Goal: Transaction & Acquisition: Download file/media

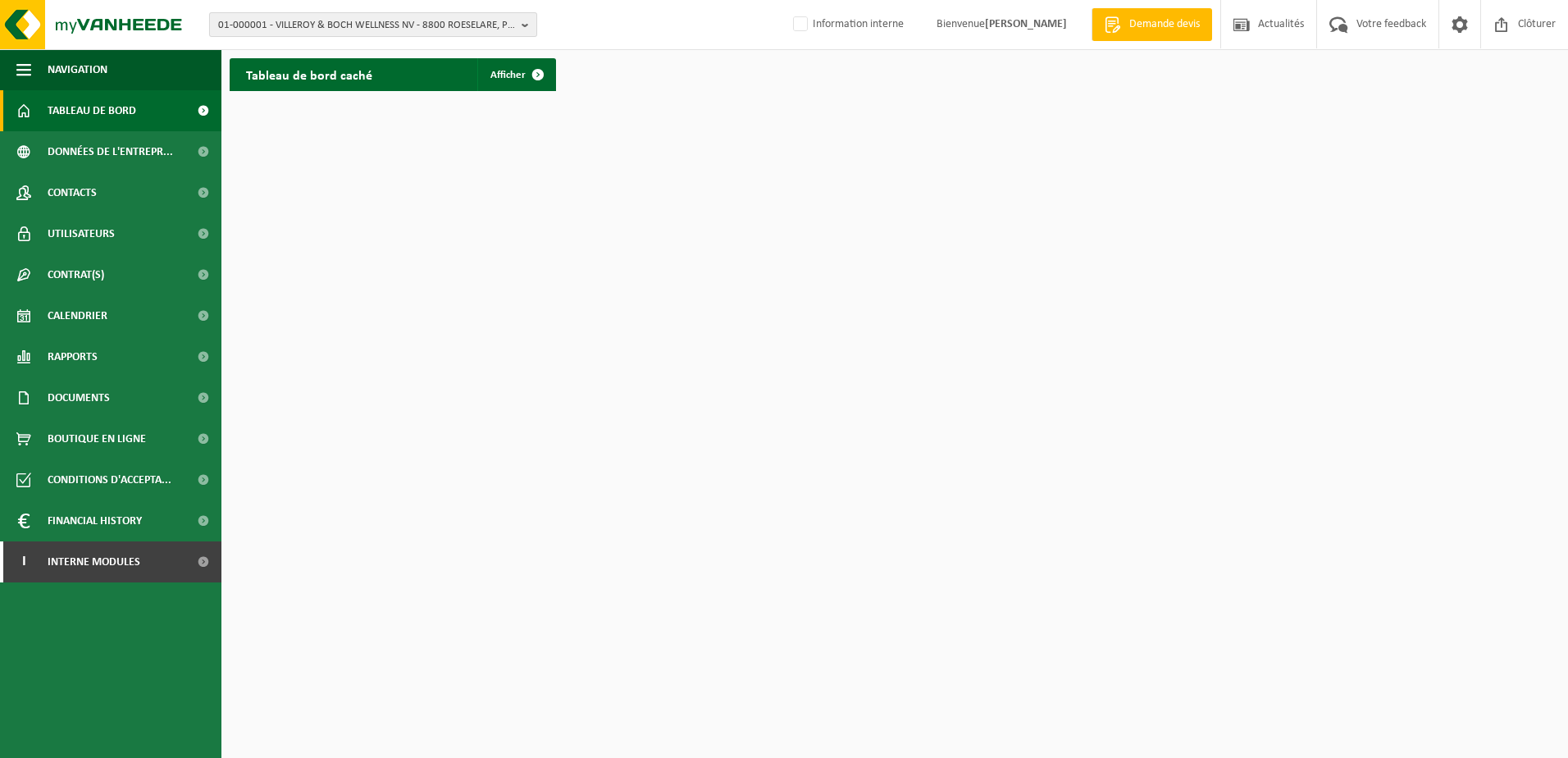
click at [361, 21] on span "01-000001 - VILLEROY & BOCH WELLNESS NV - 8800 ROESELARE, POPULIERSTRAAT 1" at bounding box center [367, 25] width 297 height 25
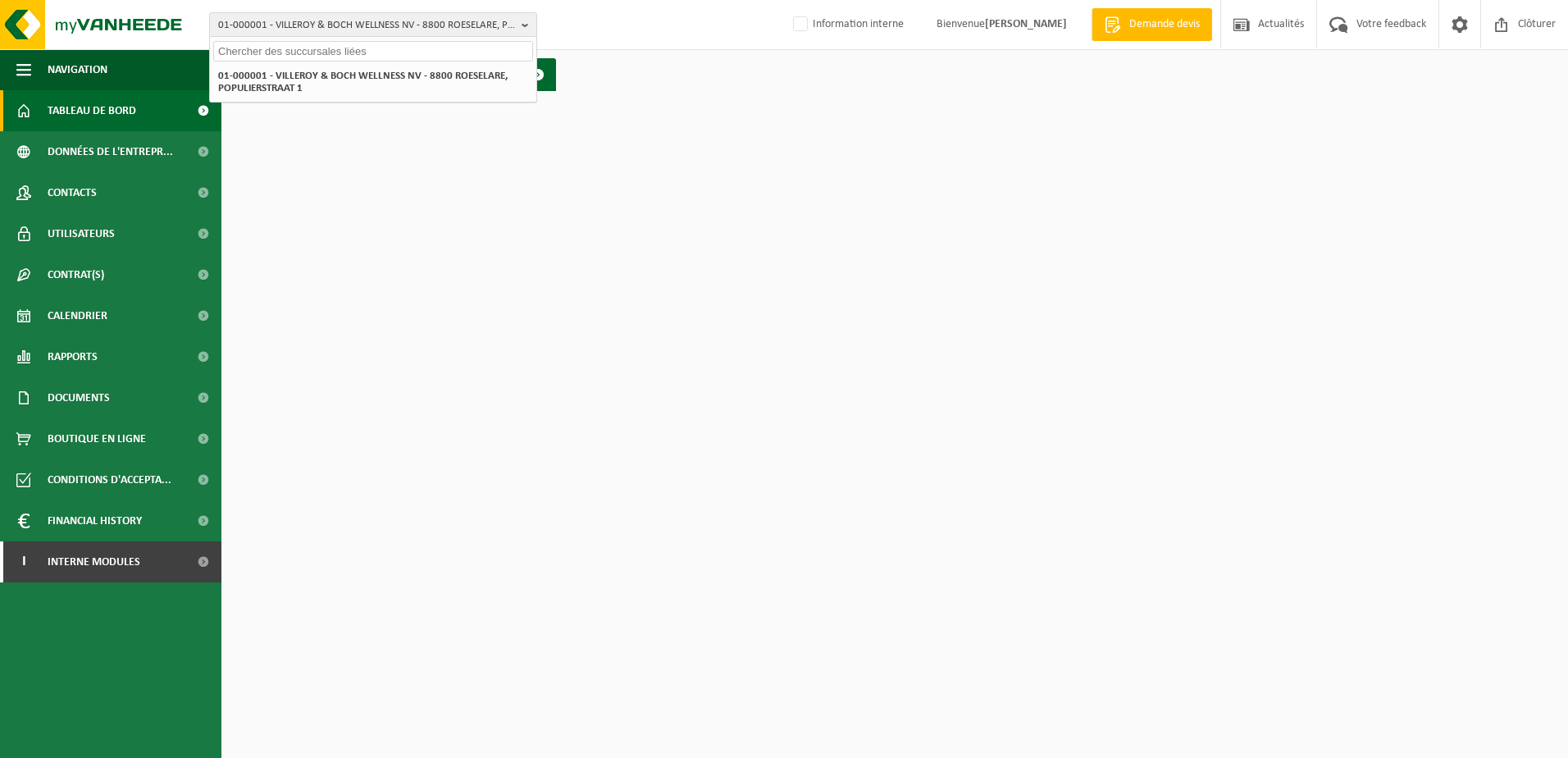
paste input "10-986540"
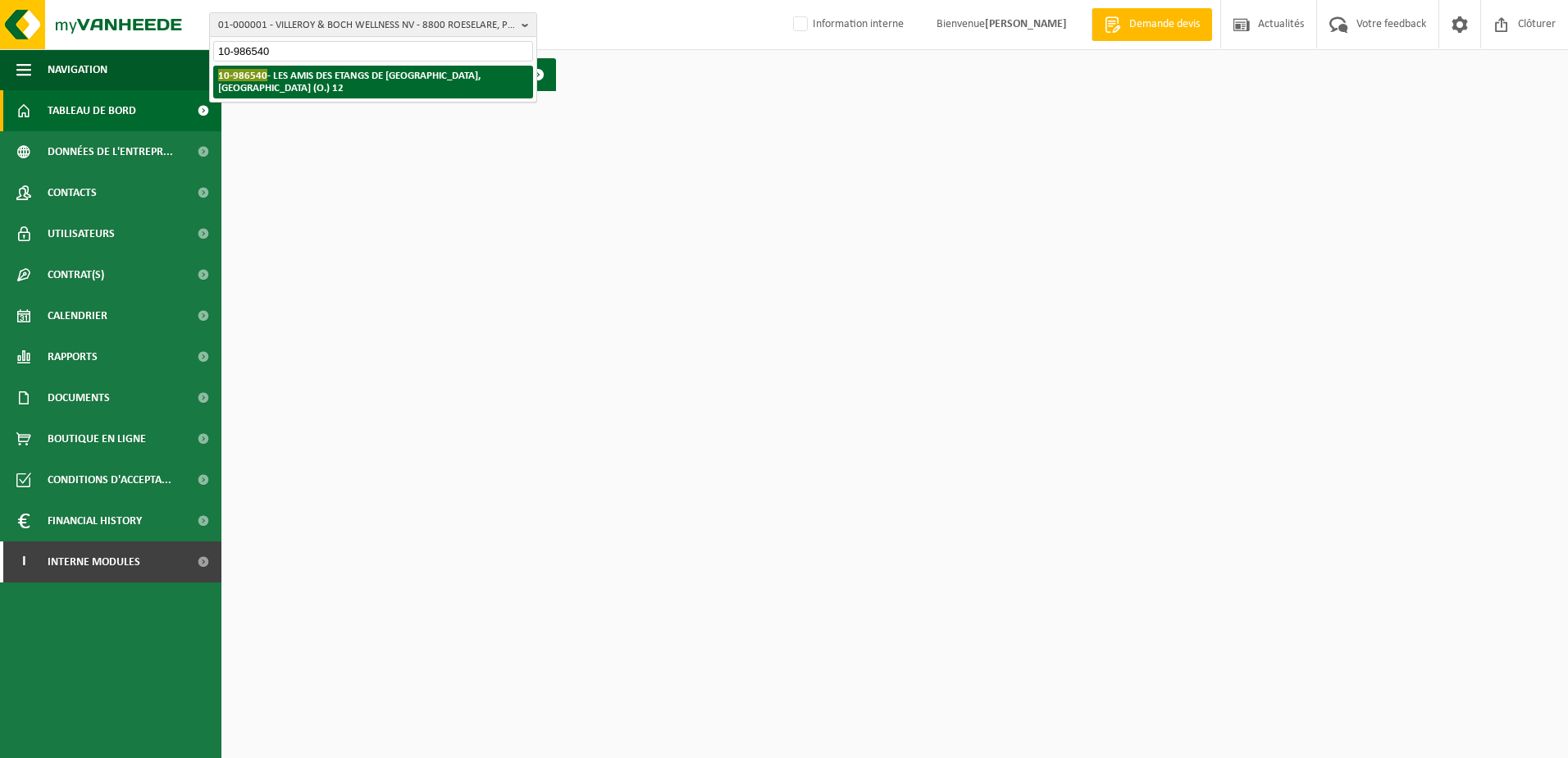
type input "10-986540"
click at [370, 80] on strong "10-986540 - LES AMIS DES ETANGS DE SAINT-DENIS - 7034 SAINT-DENIS, RUE DE LA FI…" at bounding box center [349, 81] width 262 height 25
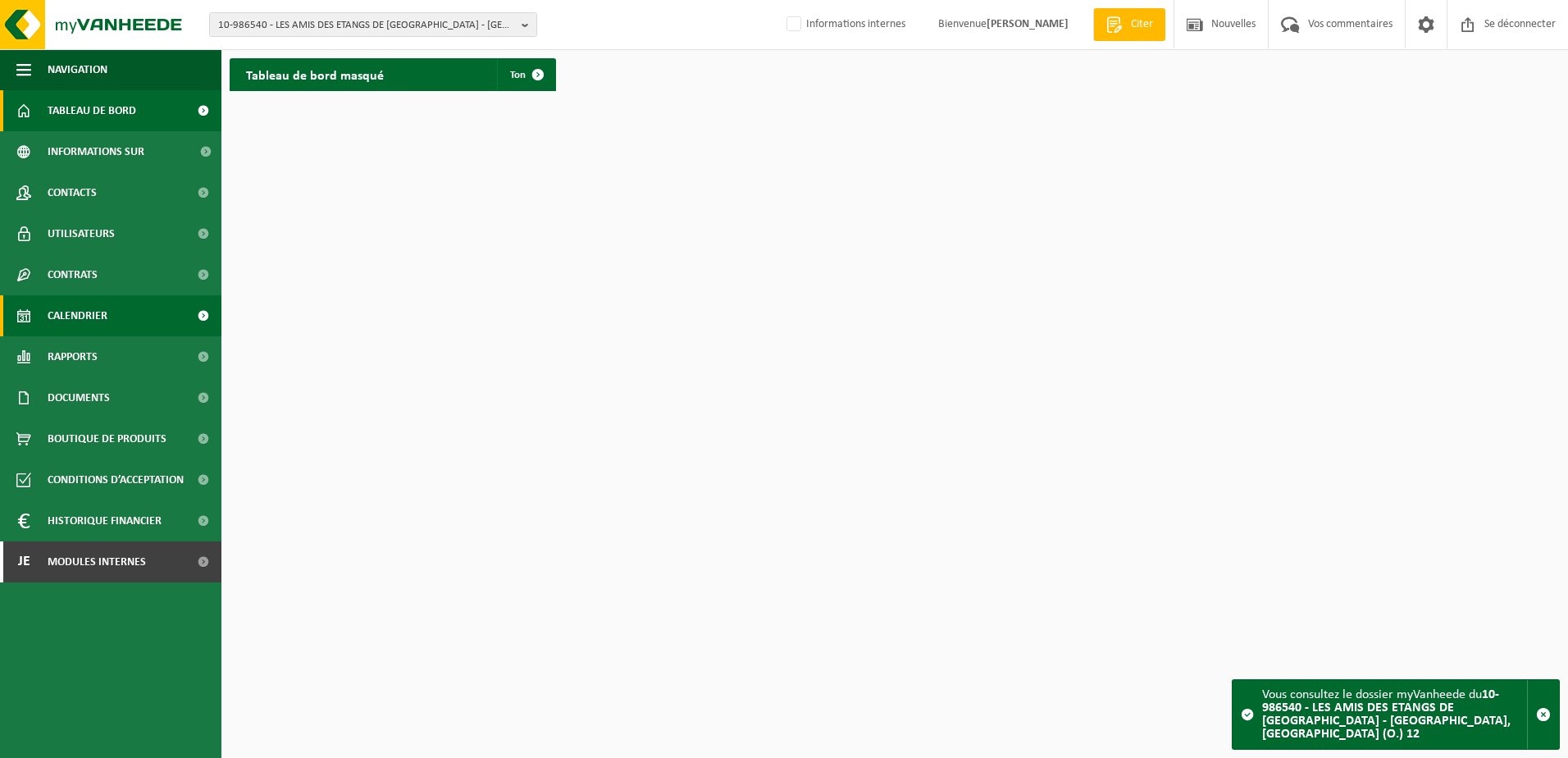
click at [145, 327] on link "Calendrier" at bounding box center [111, 316] width 222 height 41
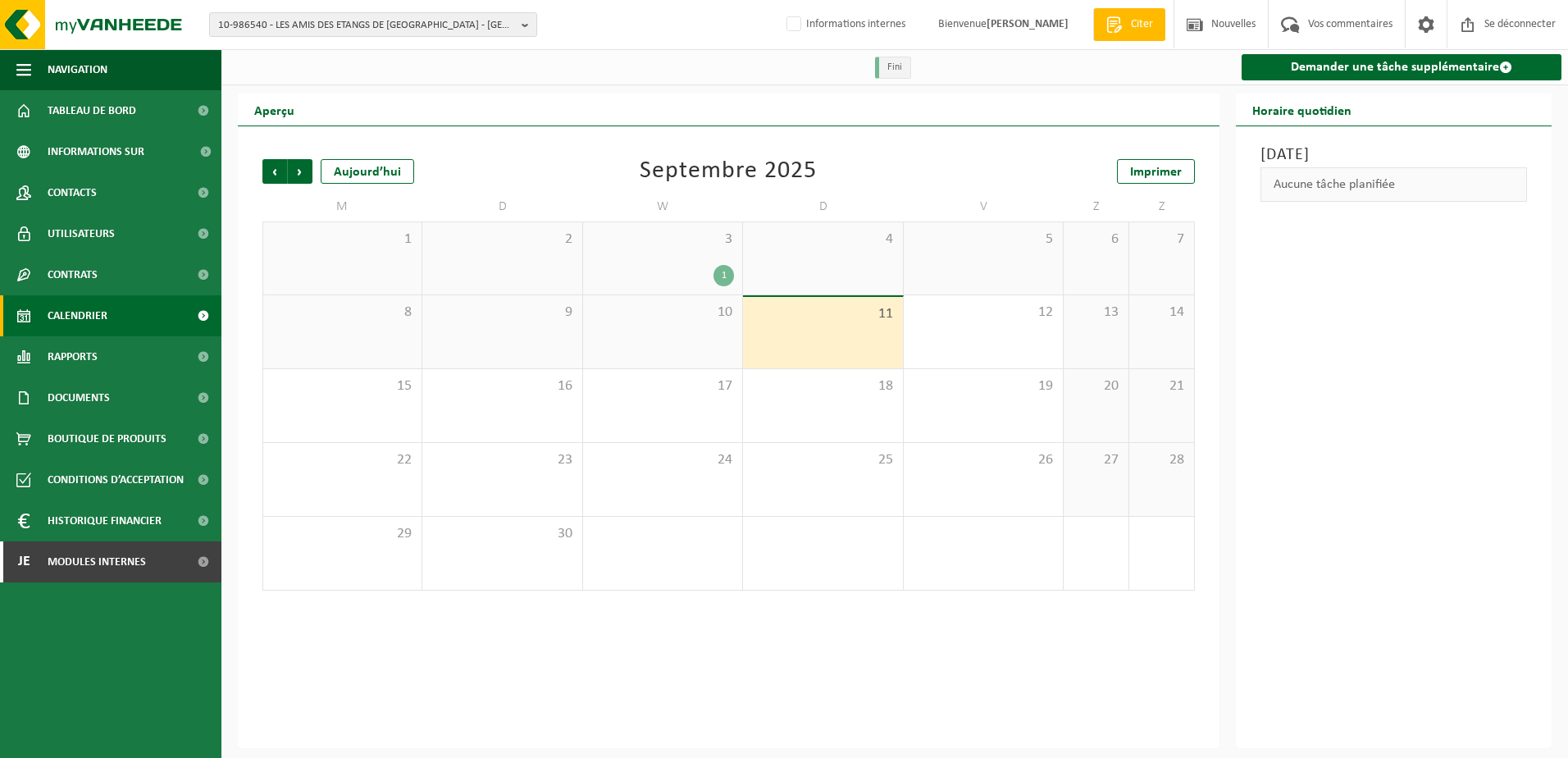
click at [682, 242] on span "3" at bounding box center [663, 240] width 143 height 18
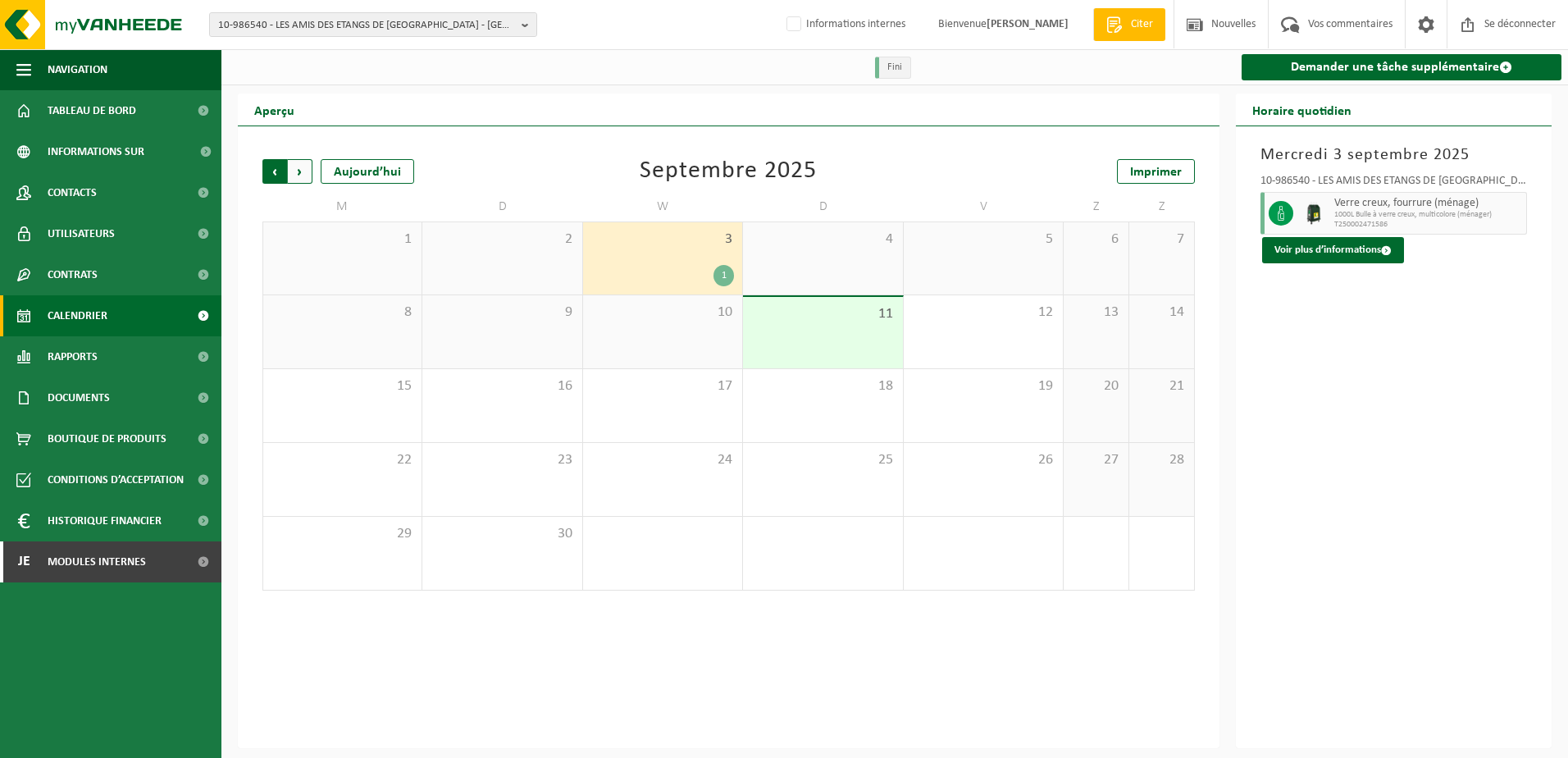
click at [298, 172] on span "Prochain" at bounding box center [299, 171] width 25 height 25
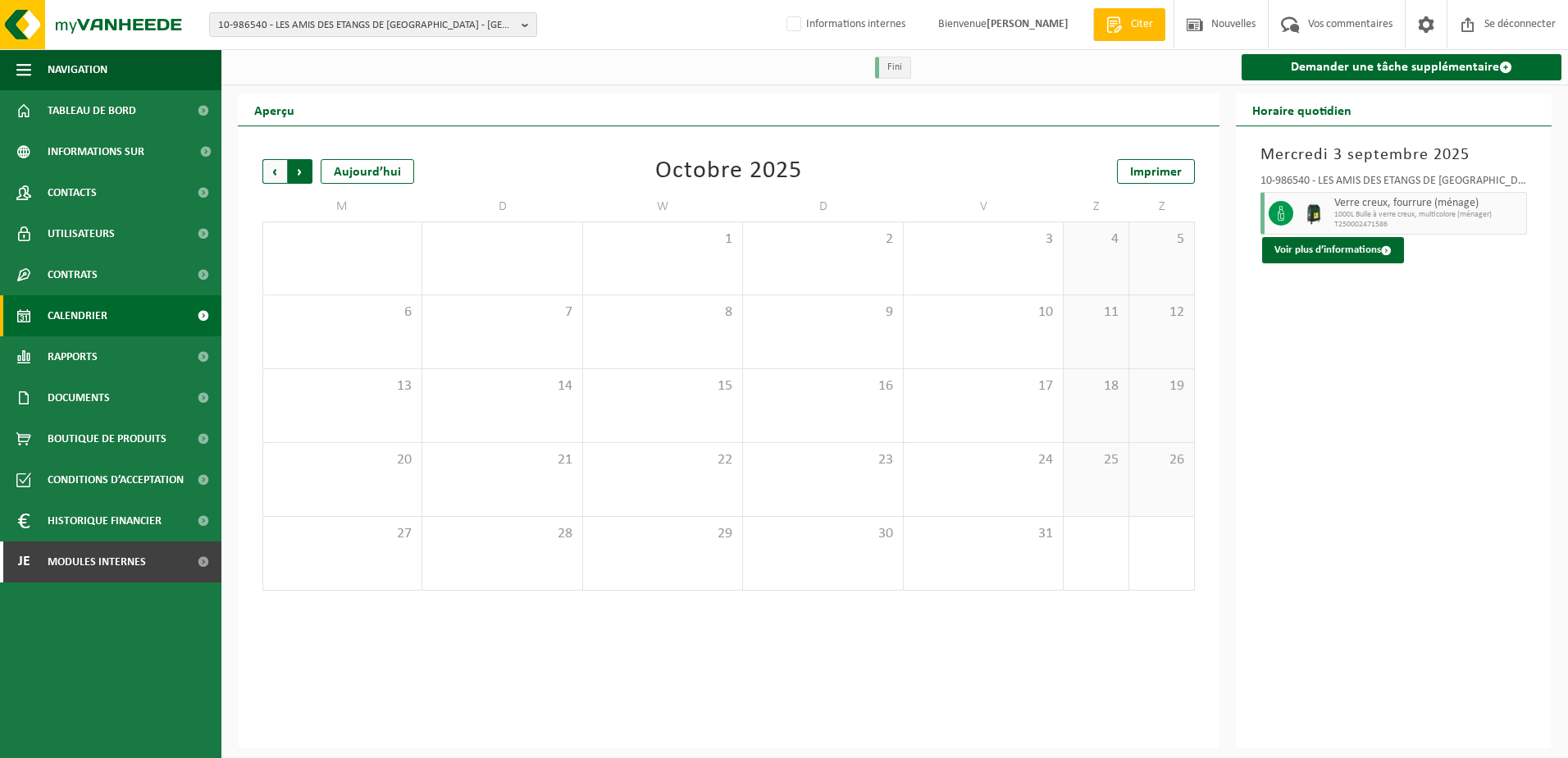
click at [275, 172] on span "Précédent" at bounding box center [274, 171] width 25 height 25
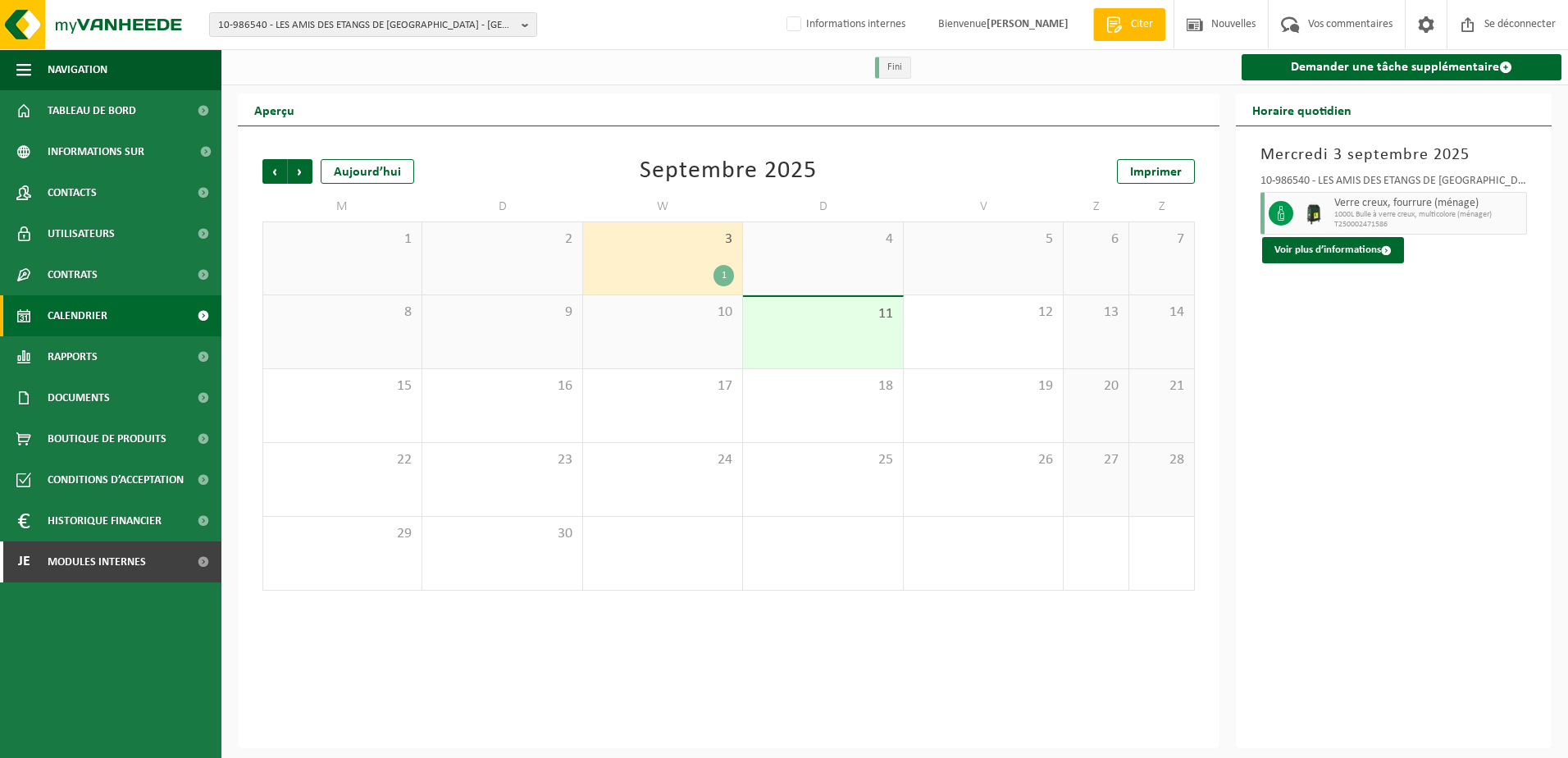
click at [470, 141] on div "Précédent Prochain Aujourd’hui Septembre 2025 Imprimer M D W D V Z Z 1 2 3 1 4 …" at bounding box center [729, 437] width 982 height 622
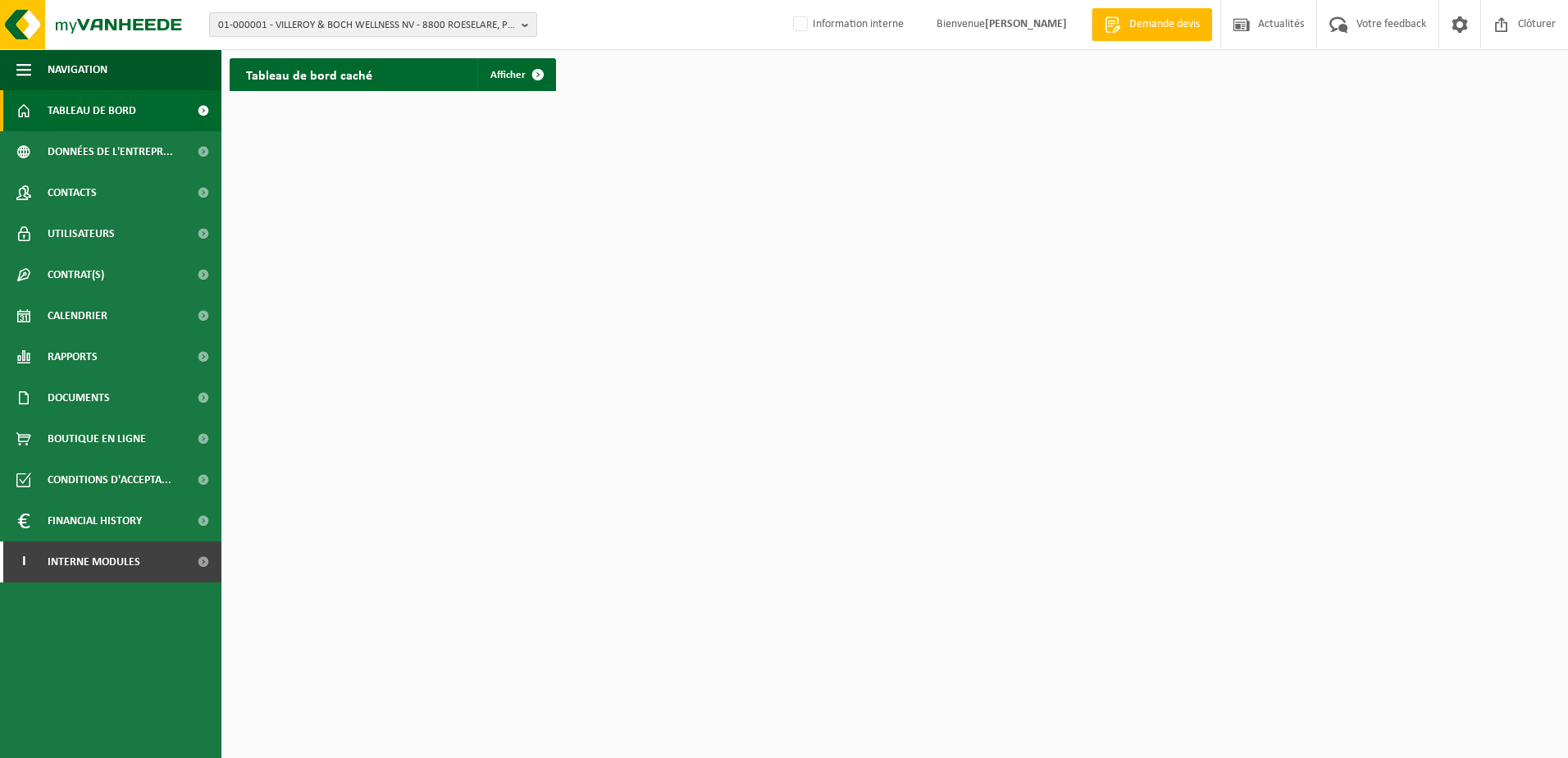
click at [329, 19] on span "01-000001 - VILLEROY & BOCH WELLNESS NV - 8800 ROESELARE, POPULIERSTRAAT 1" at bounding box center [367, 25] width 297 height 25
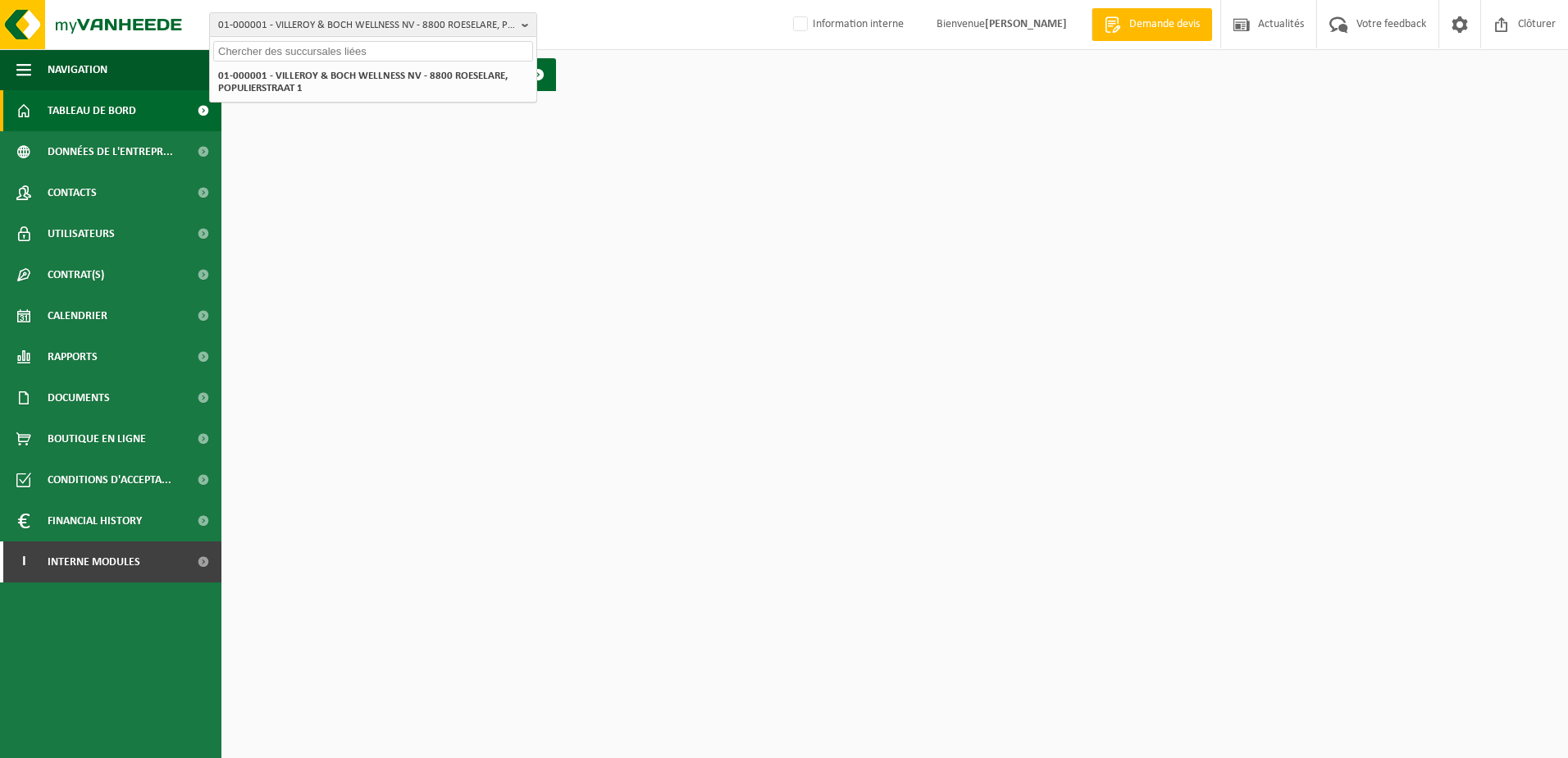
click at [310, 49] on input "text" at bounding box center [373, 51] width 320 height 21
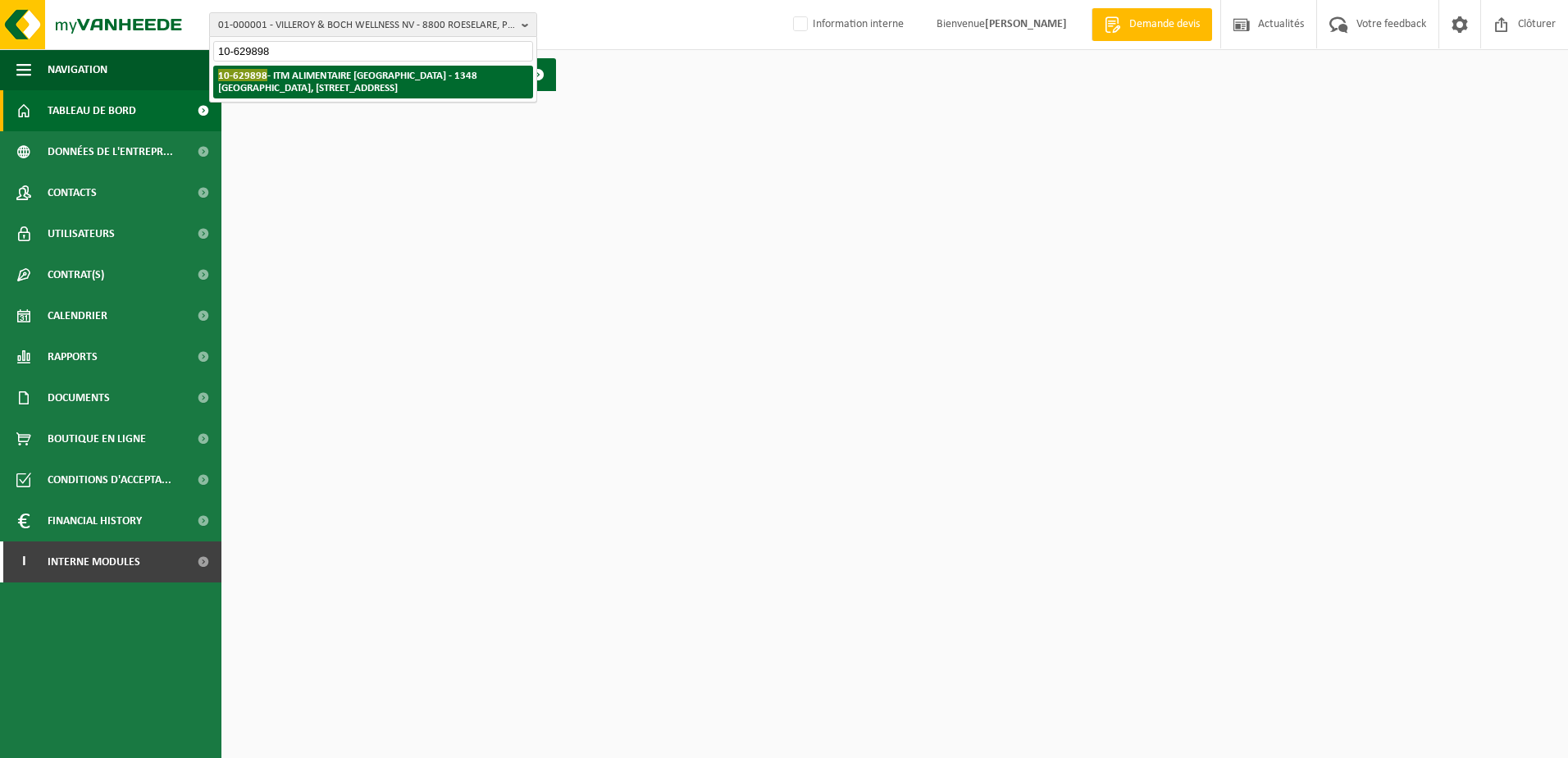
type input "10-629898"
click at [349, 85] on li "10-629898 - ITM ALIMENTAIRE BELGIUM - 1348 LOUVAIN-LA-NEUVE, RUE DU BOSQUET 4" at bounding box center [373, 82] width 320 height 33
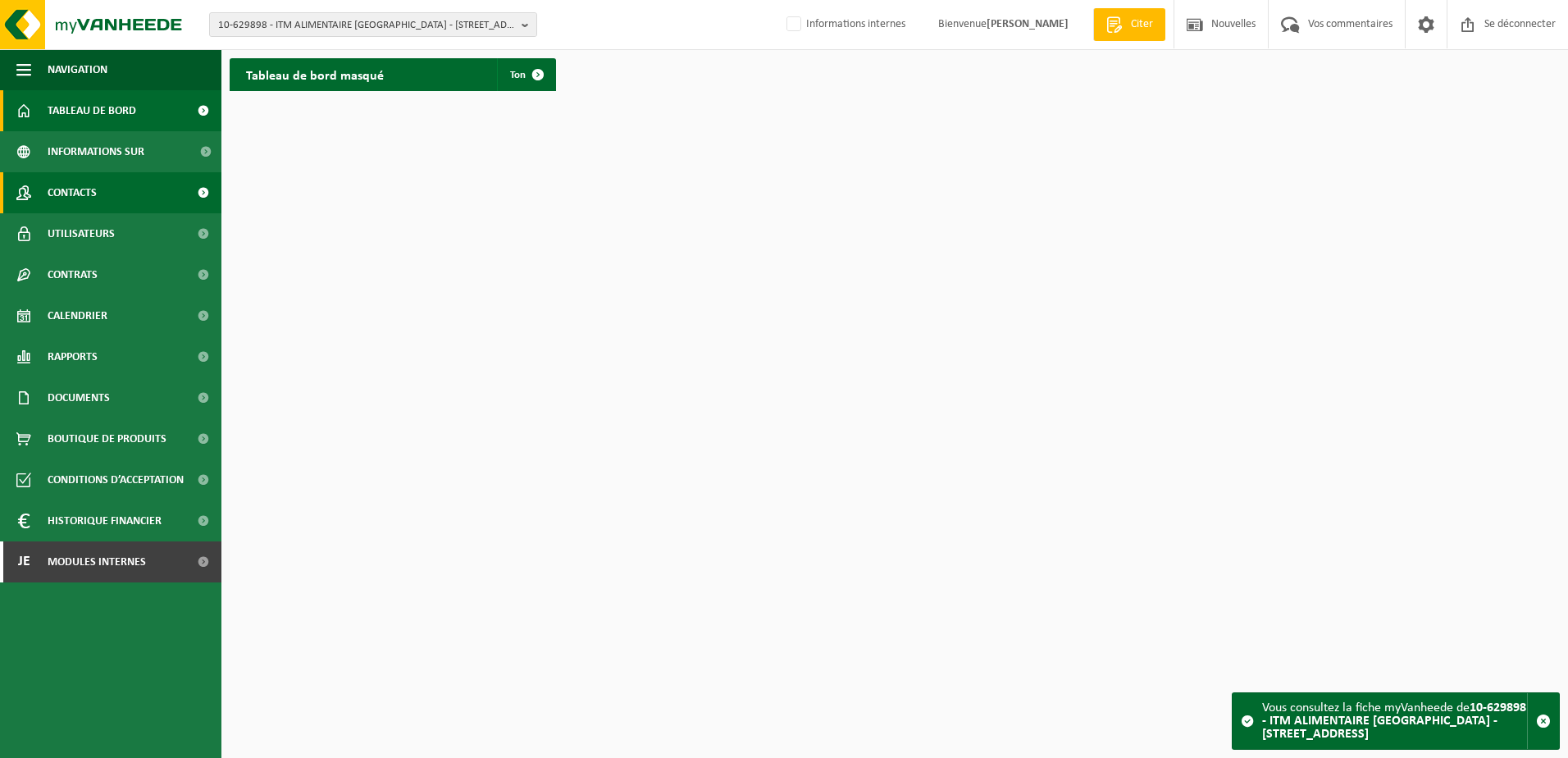
click at [88, 192] on span "Contacts" at bounding box center [72, 193] width 49 height 41
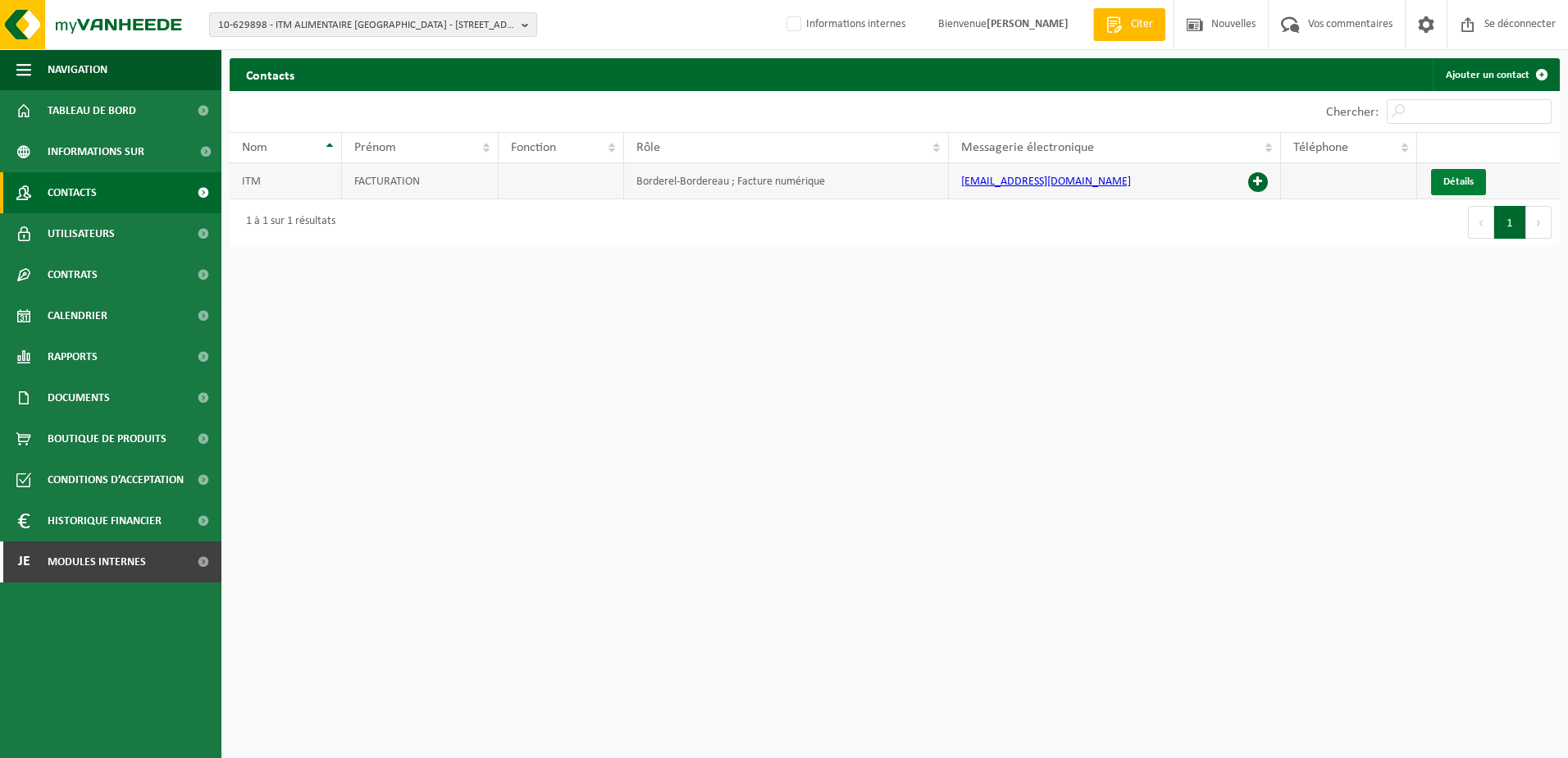
click at [1457, 178] on span "Détails" at bounding box center [1459, 182] width 30 height 11
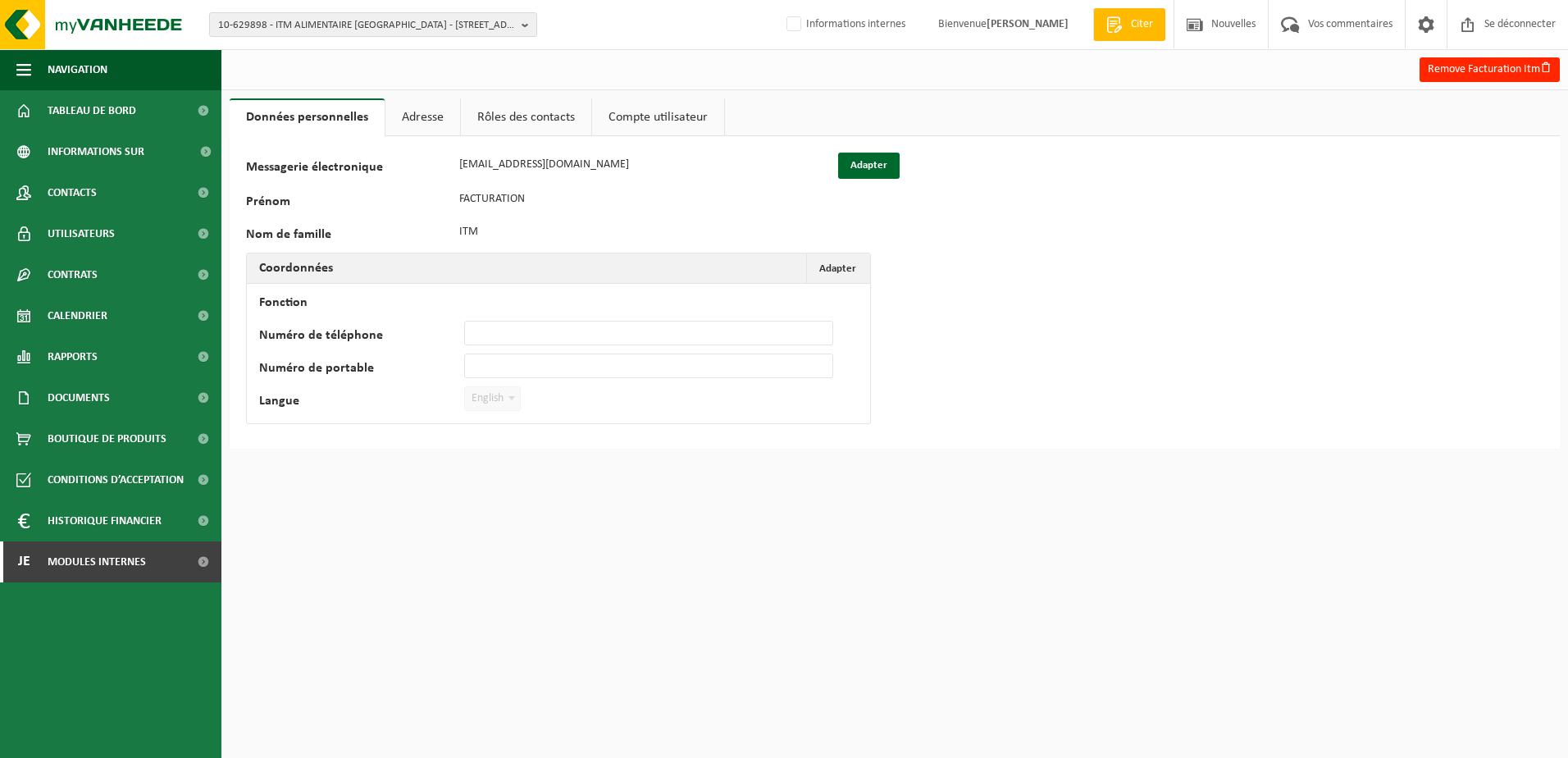
click at [395, 113] on link "Adresse" at bounding box center [422, 118] width 75 height 38
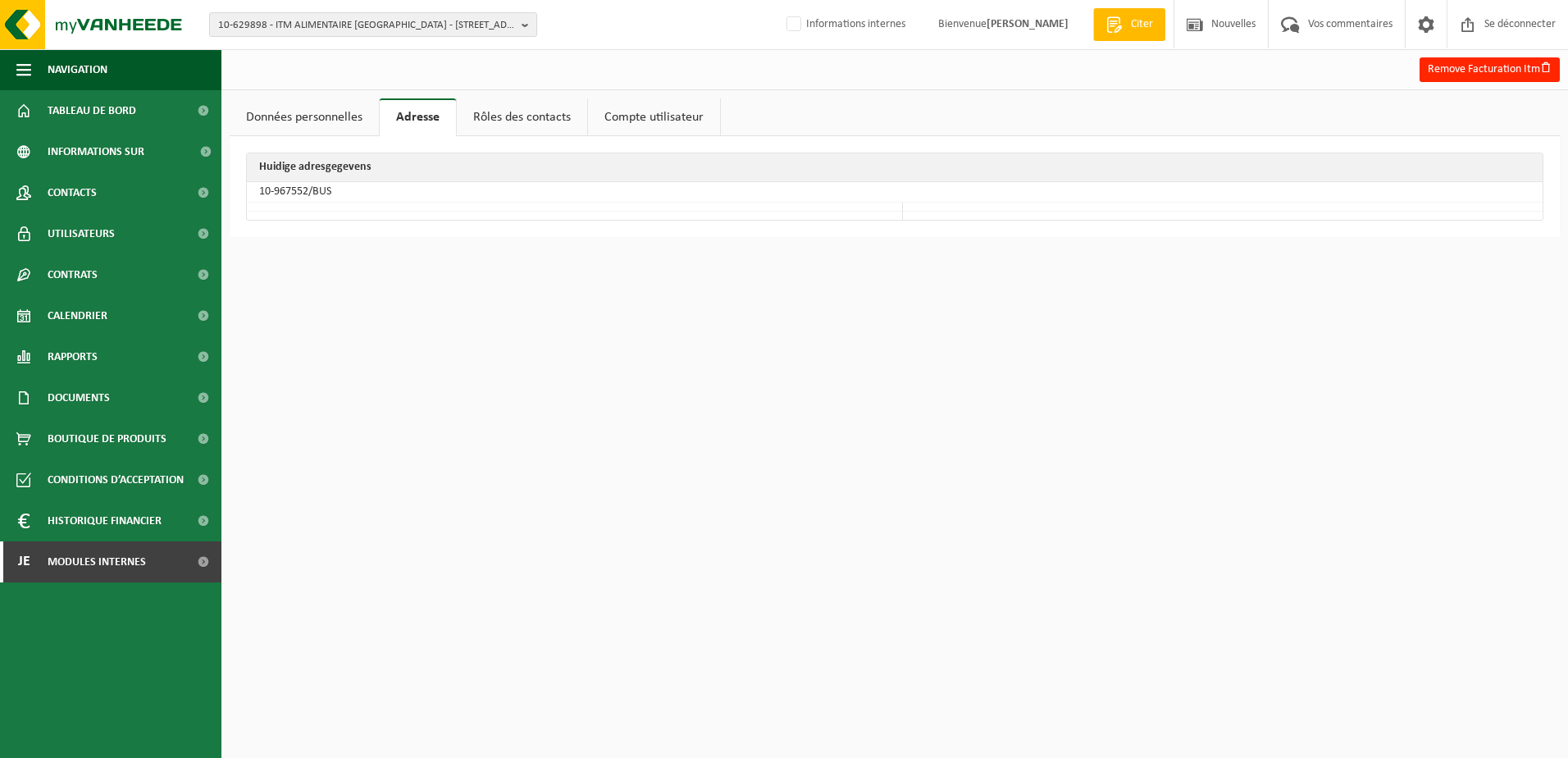
click at [322, 114] on link "Données personnelles" at bounding box center [304, 118] width 150 height 38
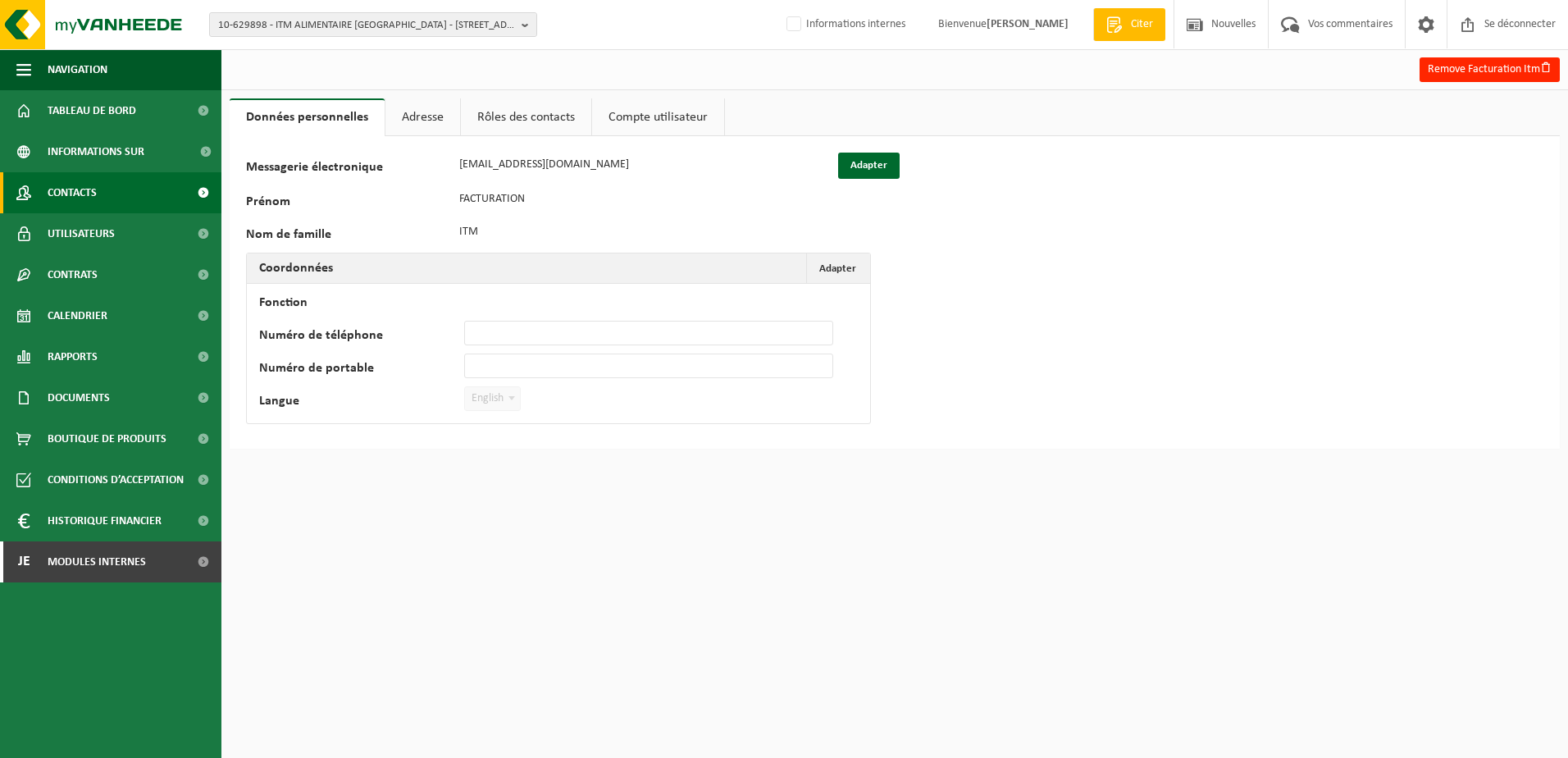
click at [103, 188] on link "Contacts" at bounding box center [111, 193] width 222 height 41
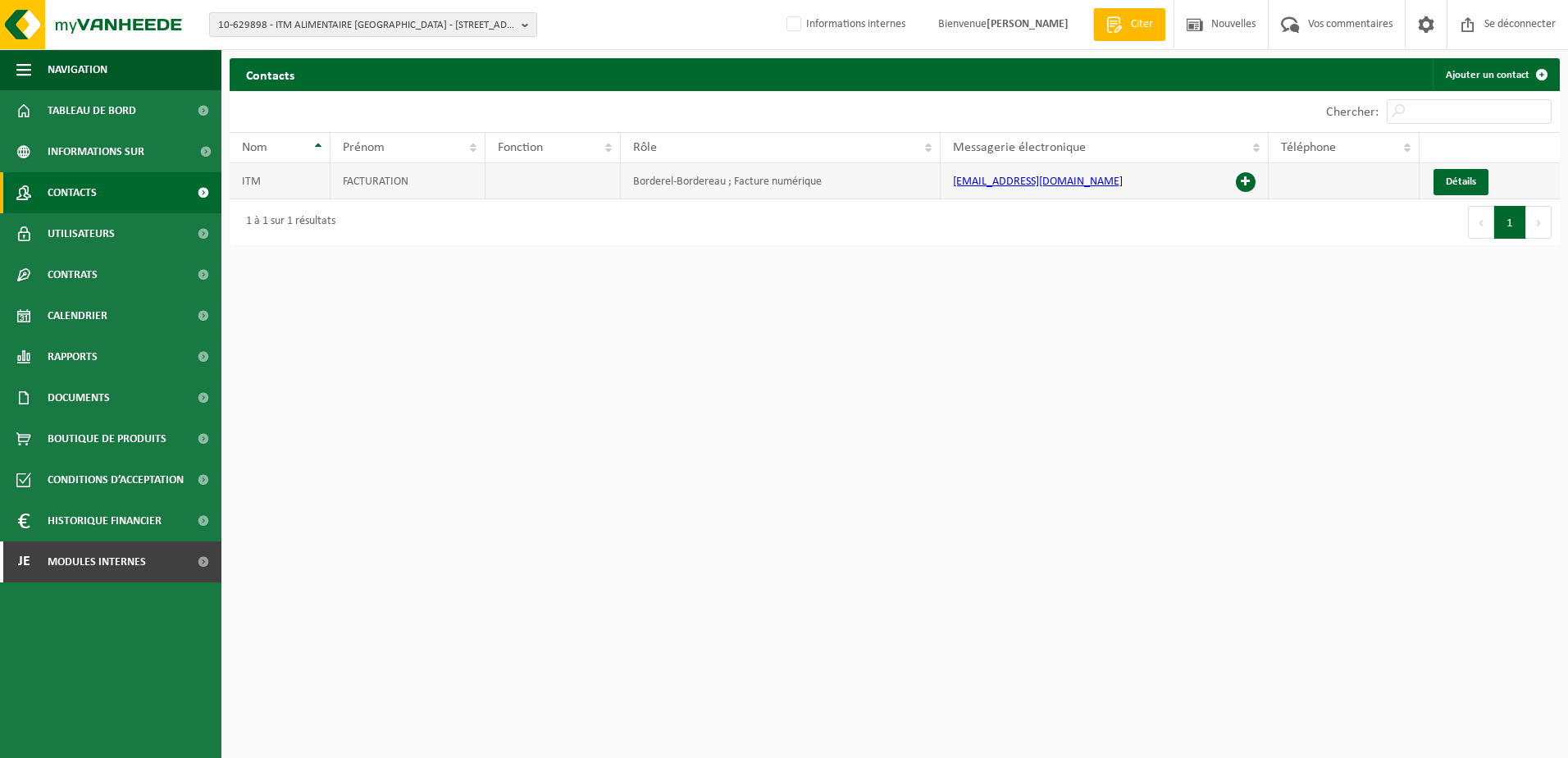
click at [1248, 183] on span at bounding box center [1247, 183] width 20 height 20
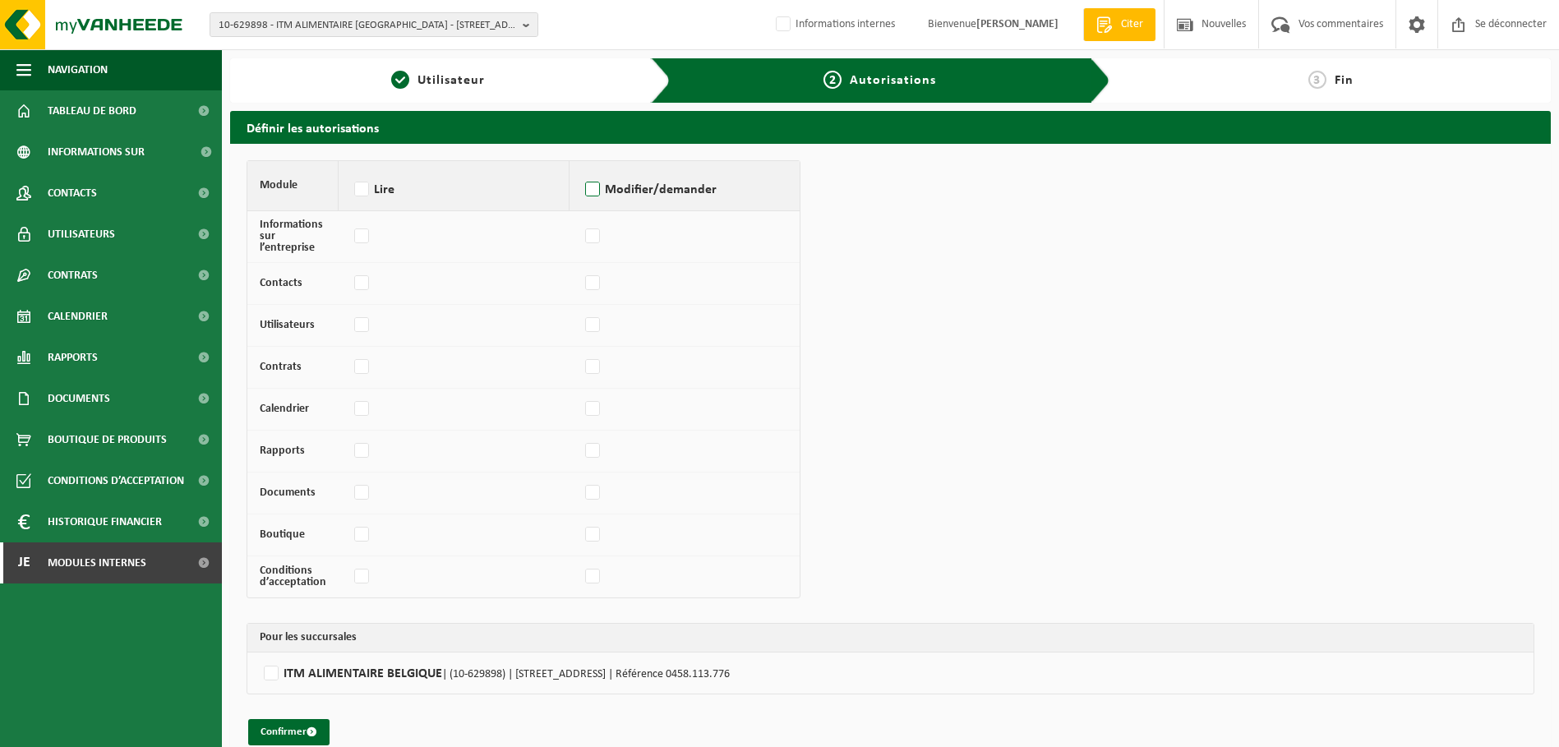
click at [587, 188] on label "Modifier/demander" at bounding box center [684, 190] width 205 height 25
click at [582, 169] on input "Modifier/demander" at bounding box center [581, 168] width 1 height 1
checkbox input "true"
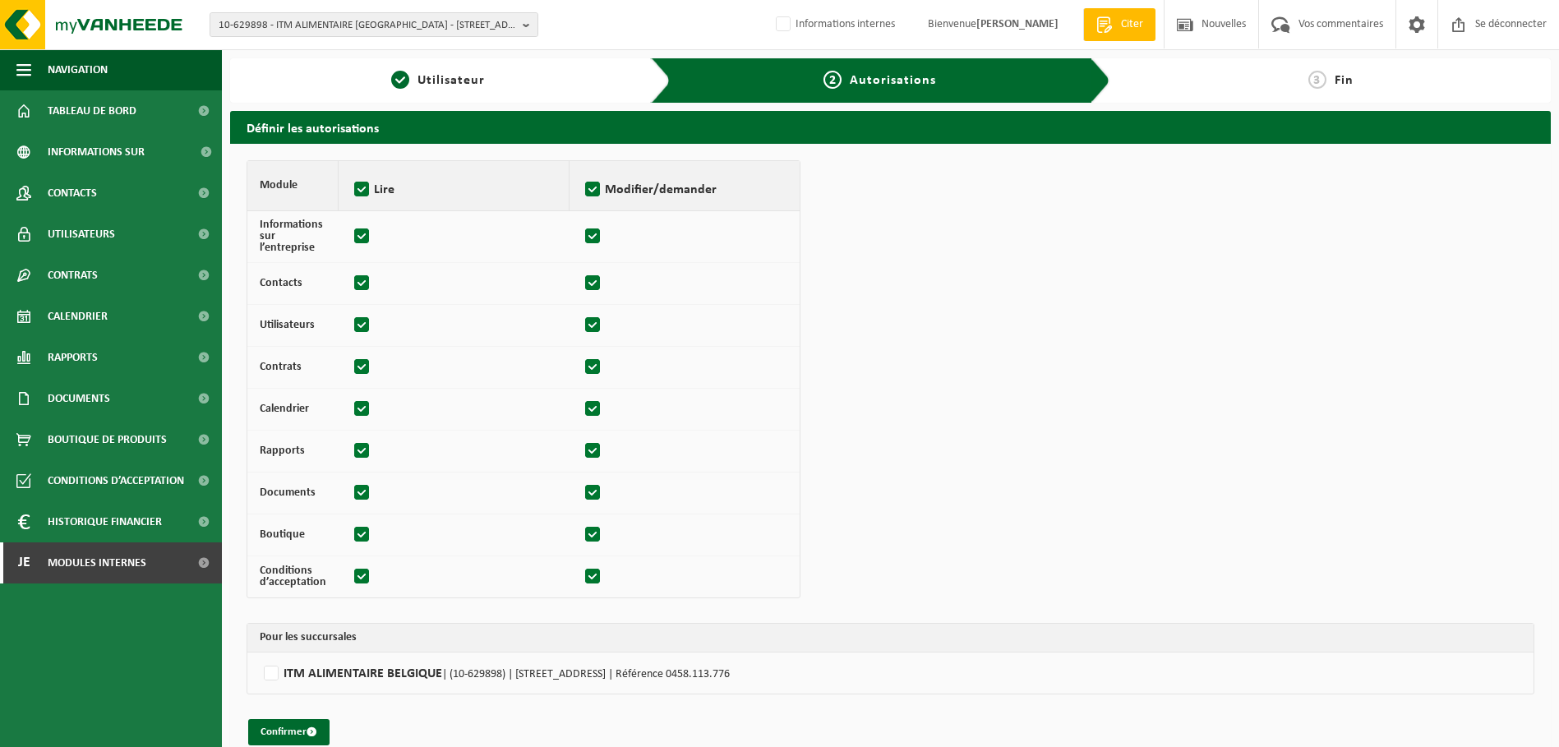
checkbox input "true"
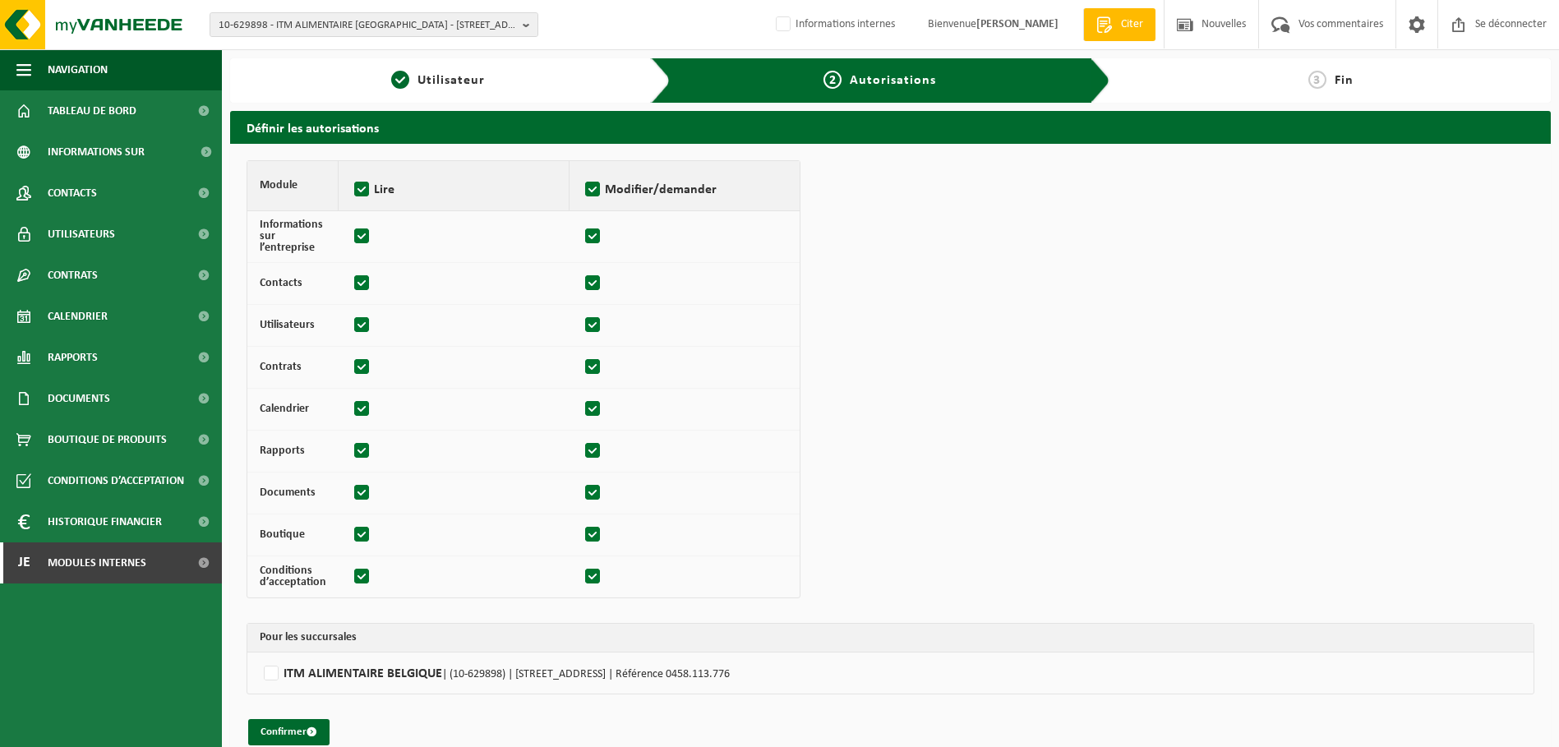
checkbox input "true"
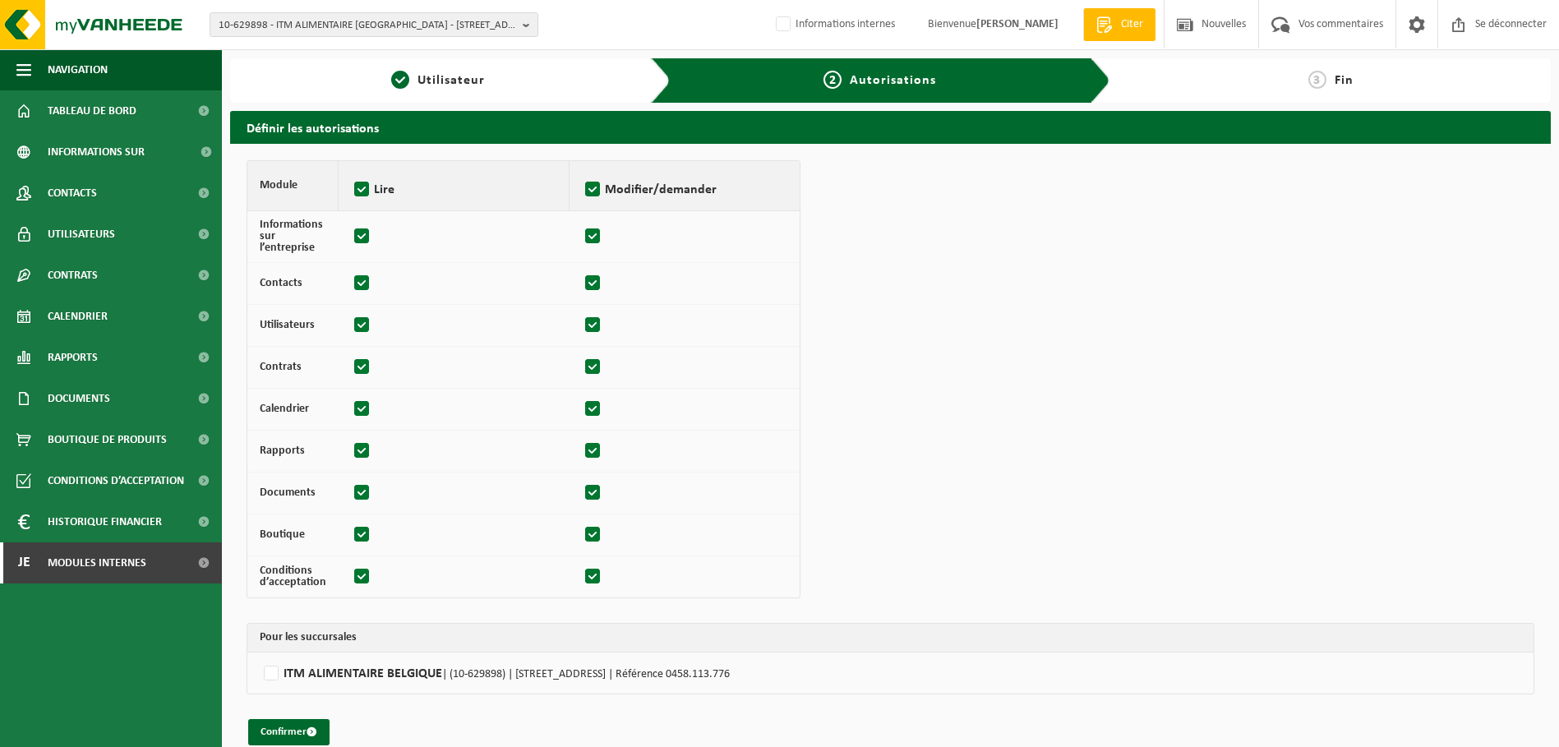
checkbox input "true"
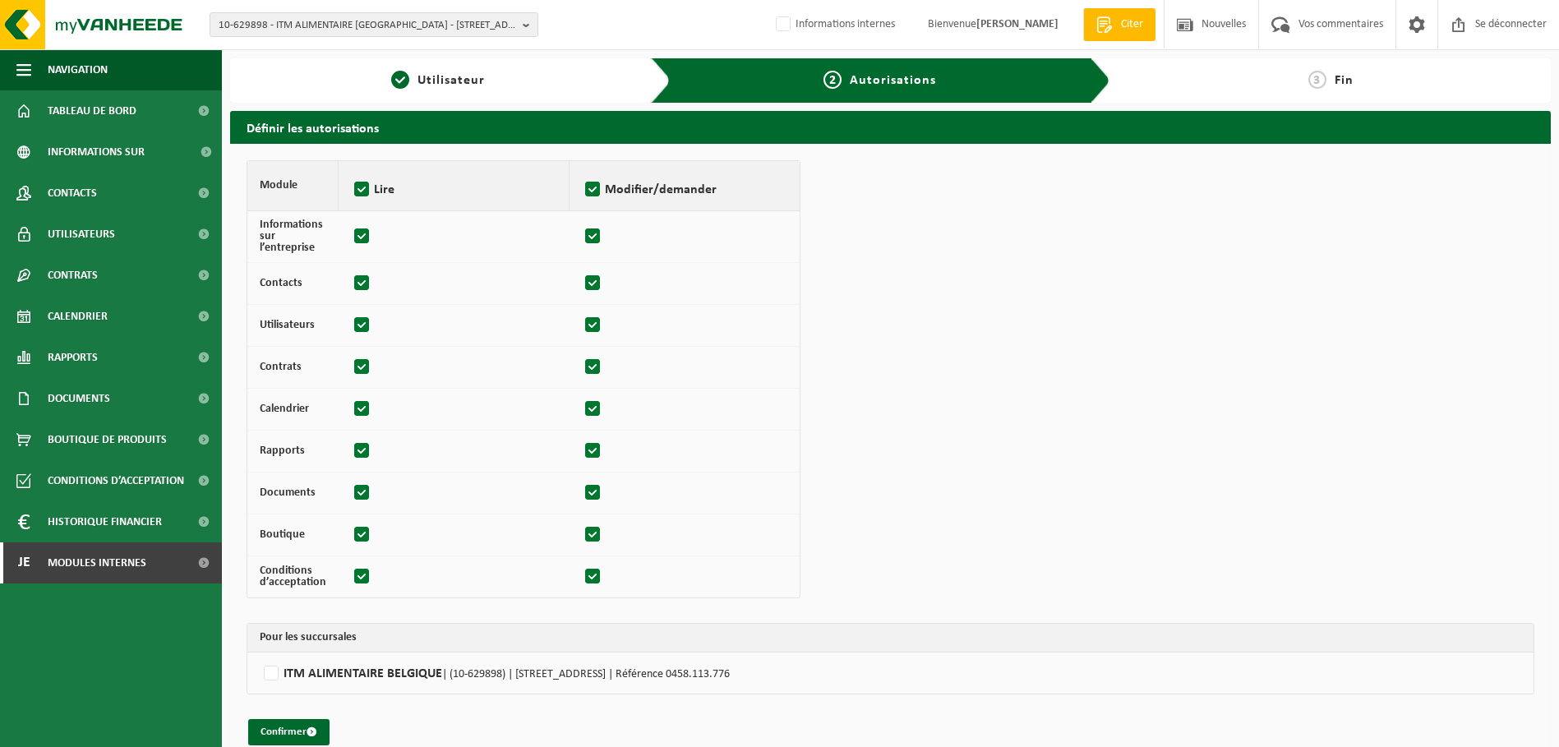
checkbox input "true"
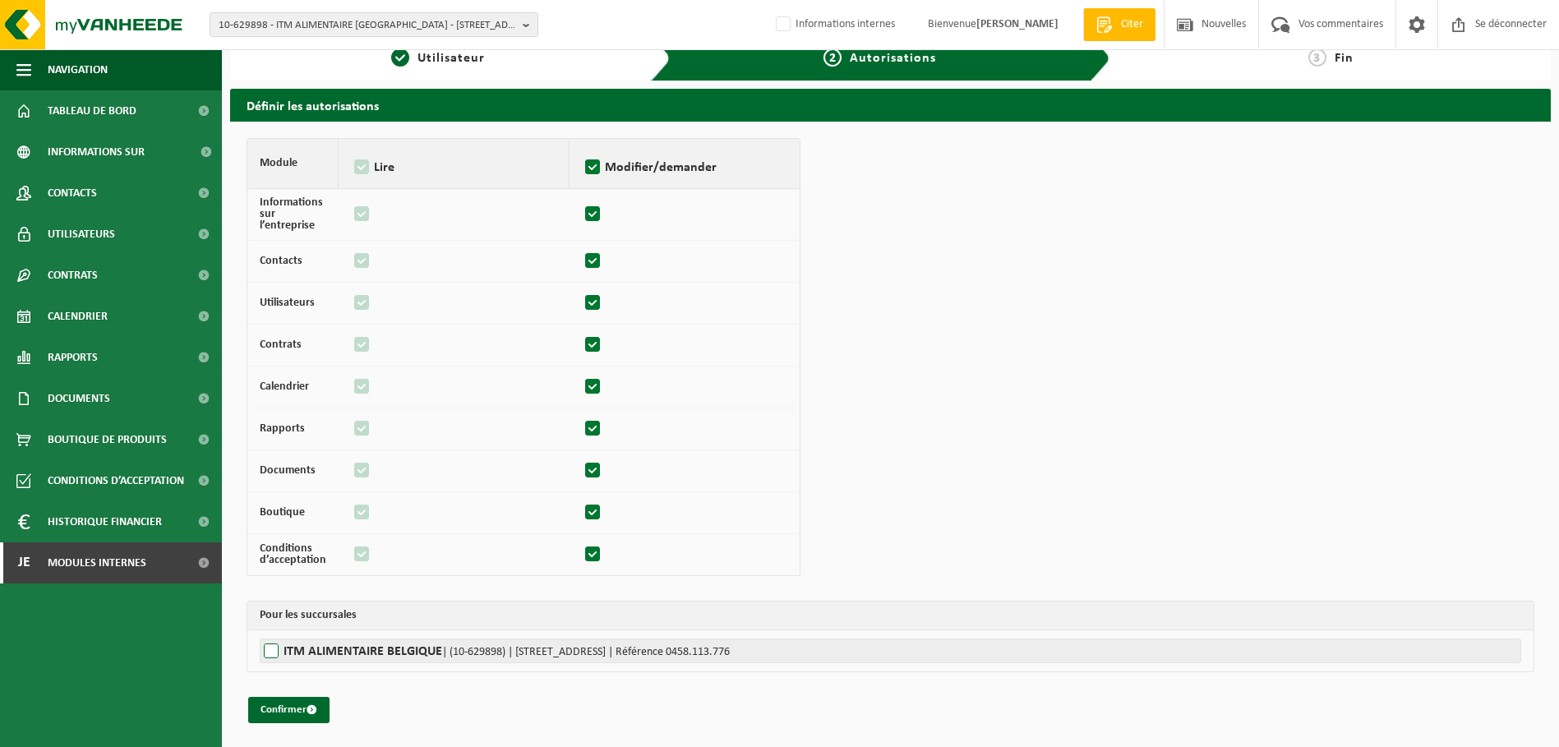
click at [274, 647] on label"] "ITM ALIMENTAIRE BELGIQUE | (10-629898) | RUE DU BOSQUET 4, 1348 LOUVAIN-LA-NEUV…" at bounding box center [891, 651] width 1262 height 25
click at [274, 647] on input "ITM ALIMENTAIRE BELGIQUE | (10-629898) | RUE DU BOSQUET 4, 1348 LOUVAIN-LA-NEUV…" at bounding box center [1039, 651] width 1559 height 25
checkbox input "true"
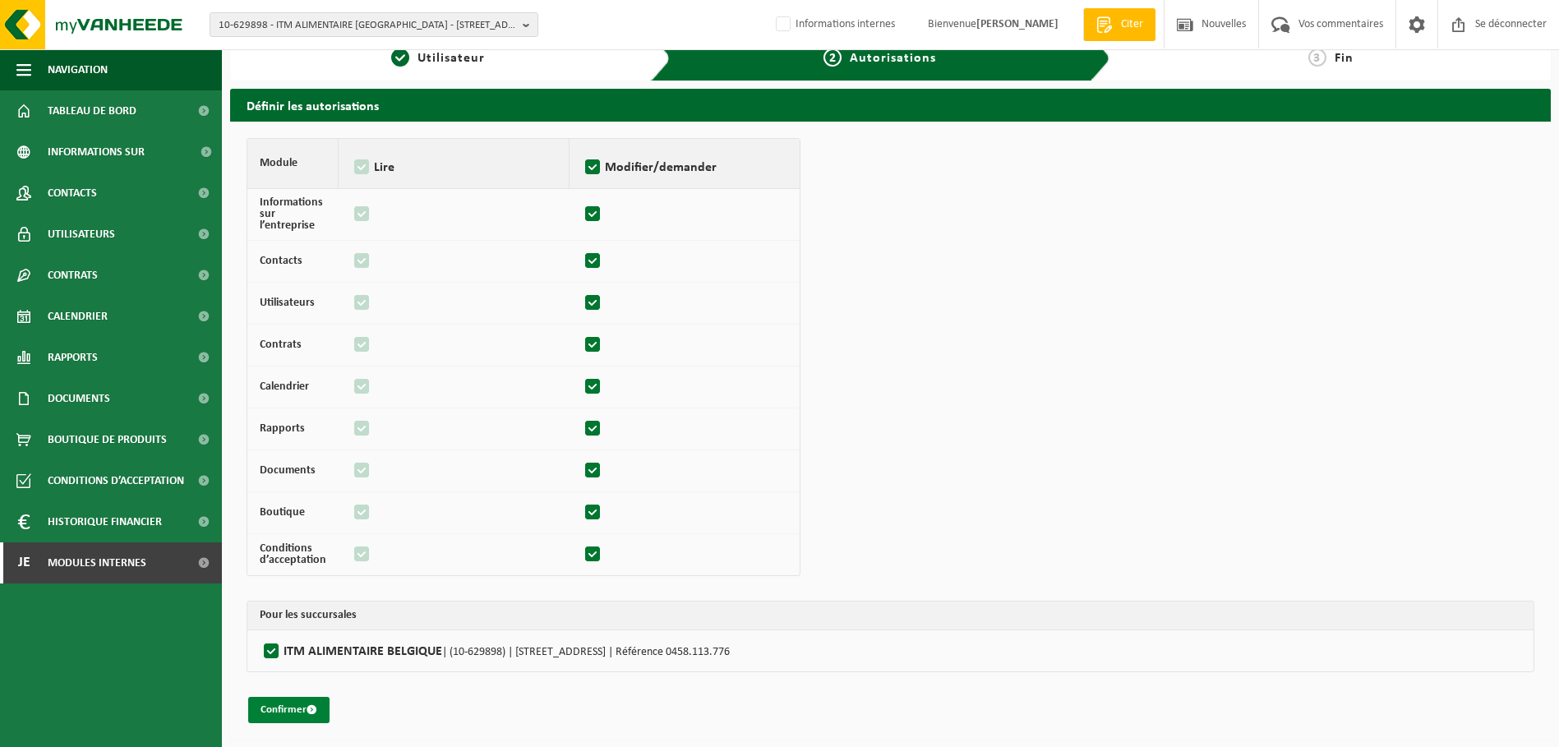
click at [293, 717] on button "Confirmer" at bounding box center [288, 710] width 81 height 26
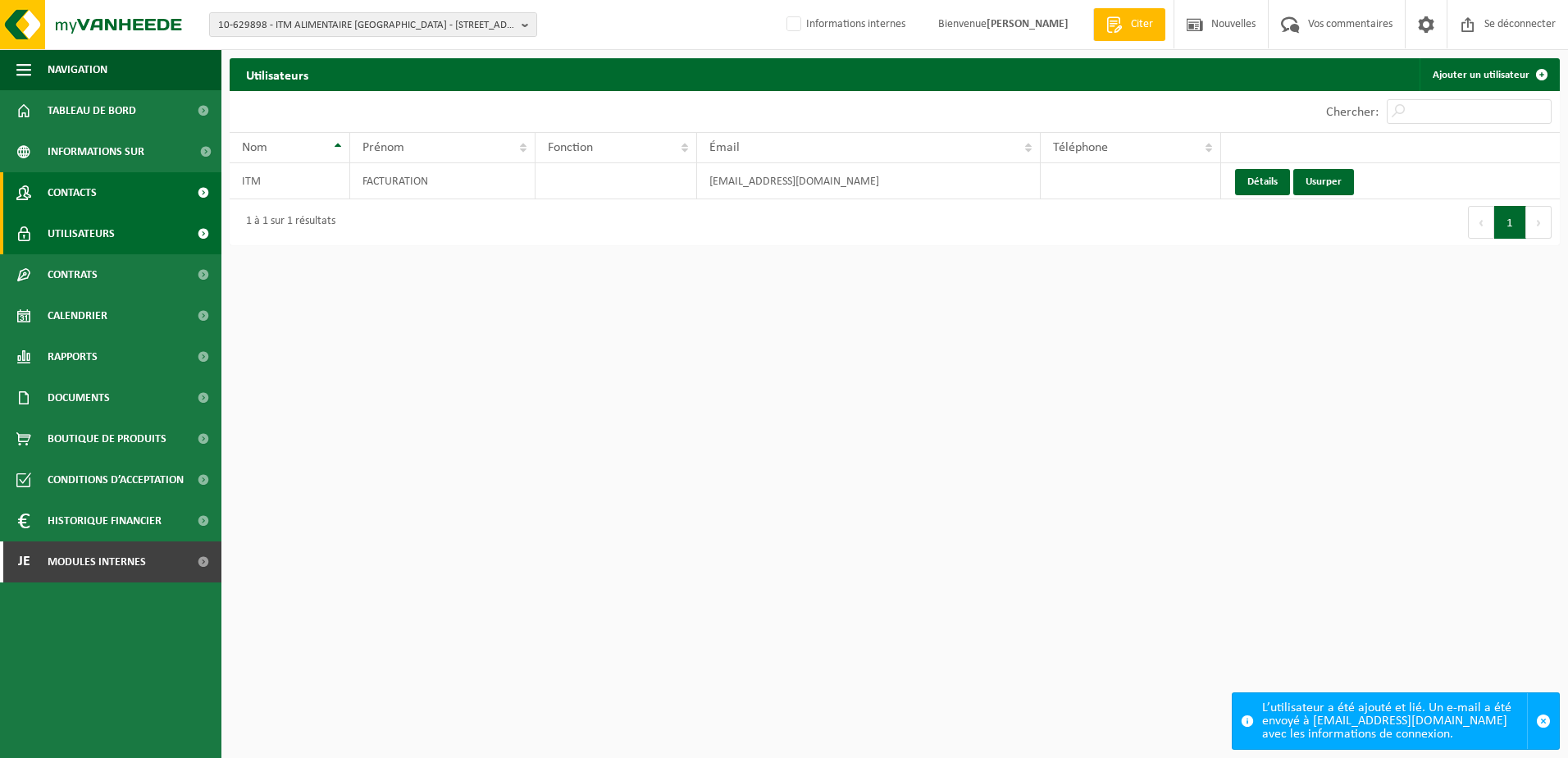
click at [118, 201] on link "Contacts" at bounding box center [111, 193] width 222 height 41
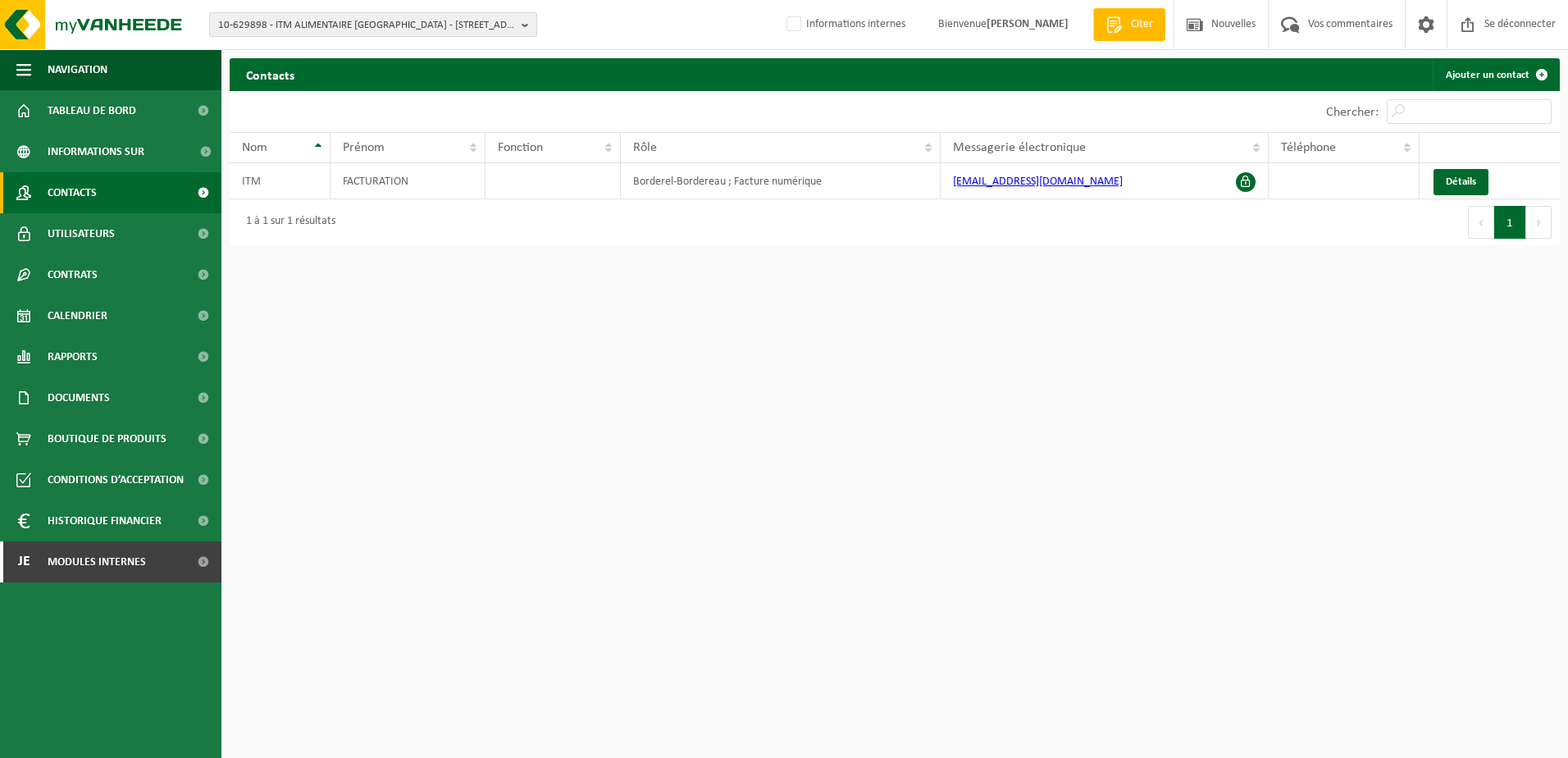
click at [341, 25] on span "10-629898 - ITM ALIMENTAIRE [GEOGRAPHIC_DATA] - [STREET_ADDRESS]" at bounding box center [367, 25] width 297 height 25
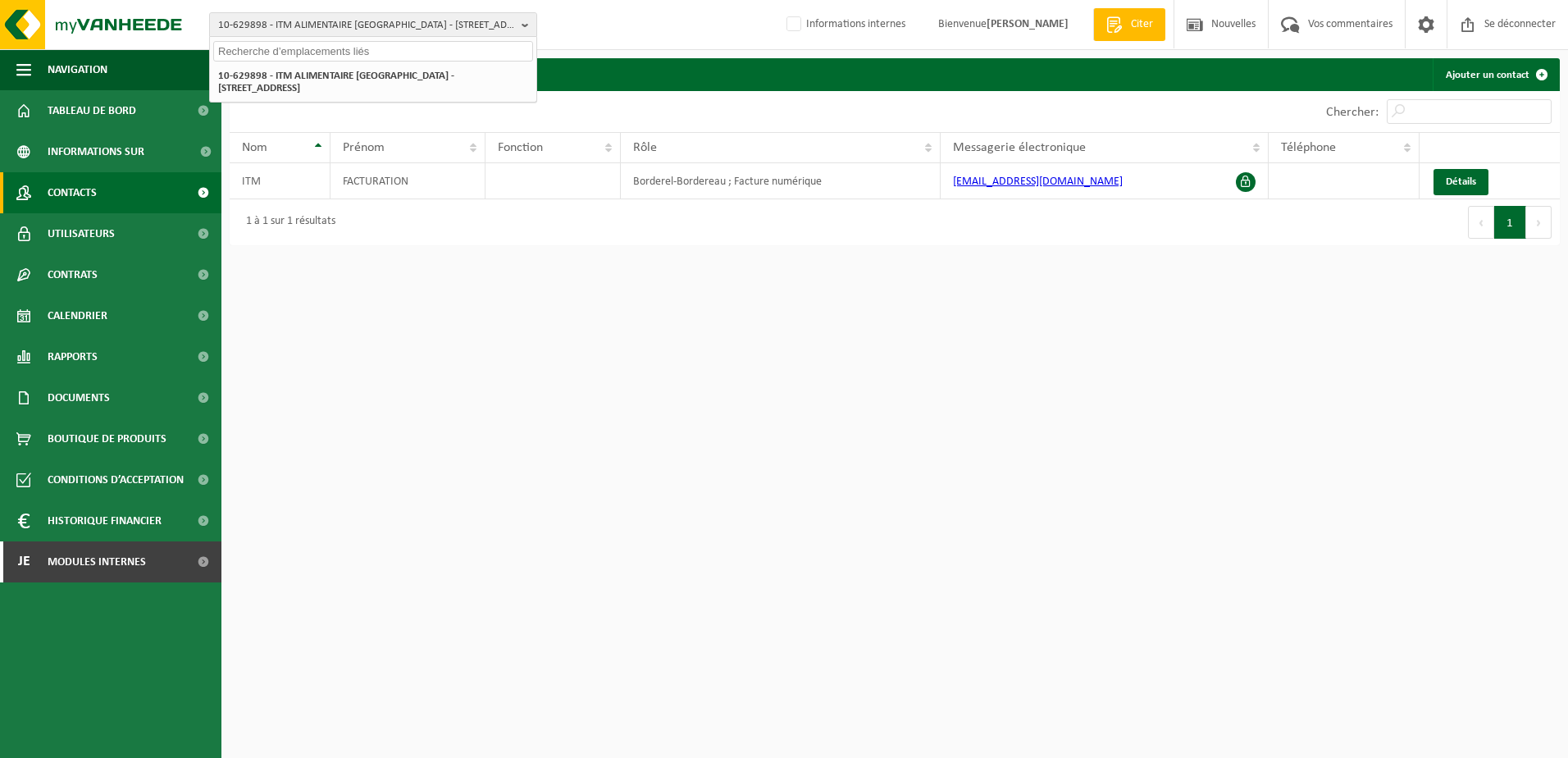
click at [318, 52] on input "text" at bounding box center [373, 51] width 320 height 21
type input "01-904277"
click at [370, 81] on strong "01-904277 - BOUCHERIE L.D.M. SRL - 7110 MAURAGE, RUE DE BOUSSOIT 16" at bounding box center [340, 75] width 244 height 12
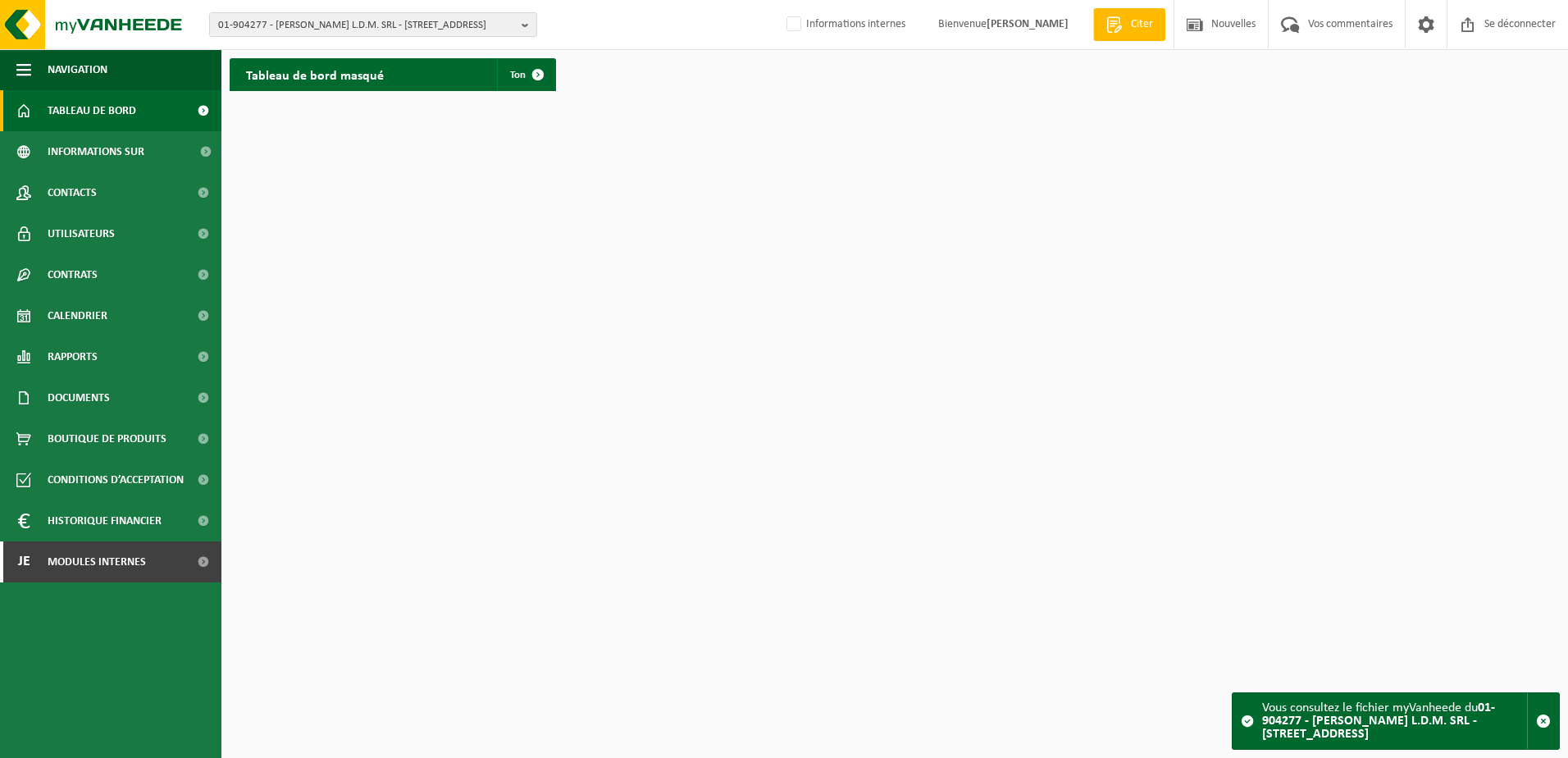
click at [537, 25] on div "01-904277 - [PERSON_NAME] L.D.M. SRL - 7110 MAURAGE, [GEOGRAPHIC_DATA] 16 01-90…" at bounding box center [784, 25] width 1568 height 50
click at [530, 26] on b "button" at bounding box center [529, 24] width 15 height 23
click at [463, 79] on strong "01-904277 - [PERSON_NAME] L.D.M. SRL - [STREET_ADDRESS]" at bounding box center [354, 76] width 271 height 11
click at [342, 44] on input "text" at bounding box center [373, 51] width 320 height 21
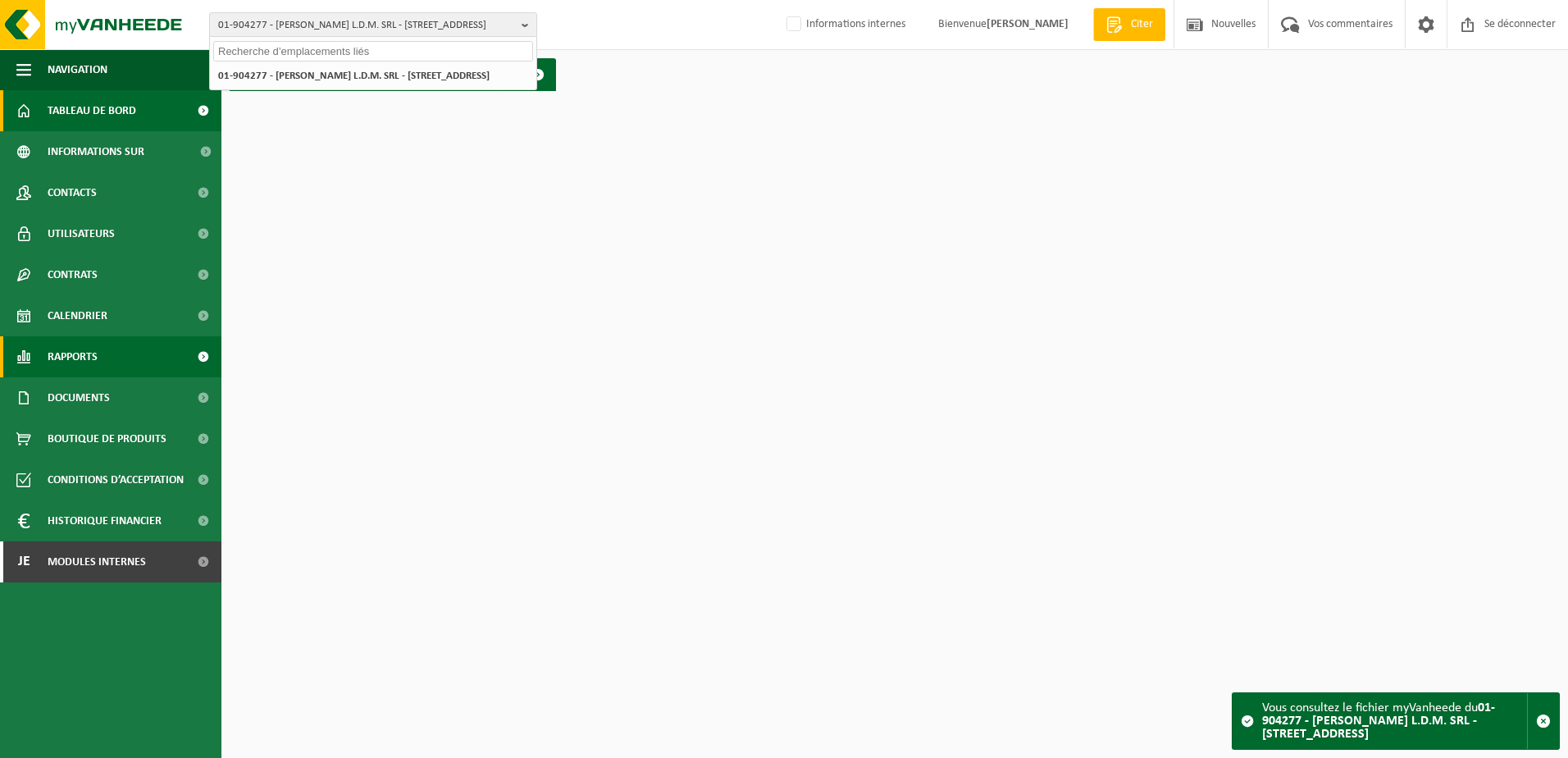
click at [92, 351] on span "Rapports" at bounding box center [73, 357] width 50 height 41
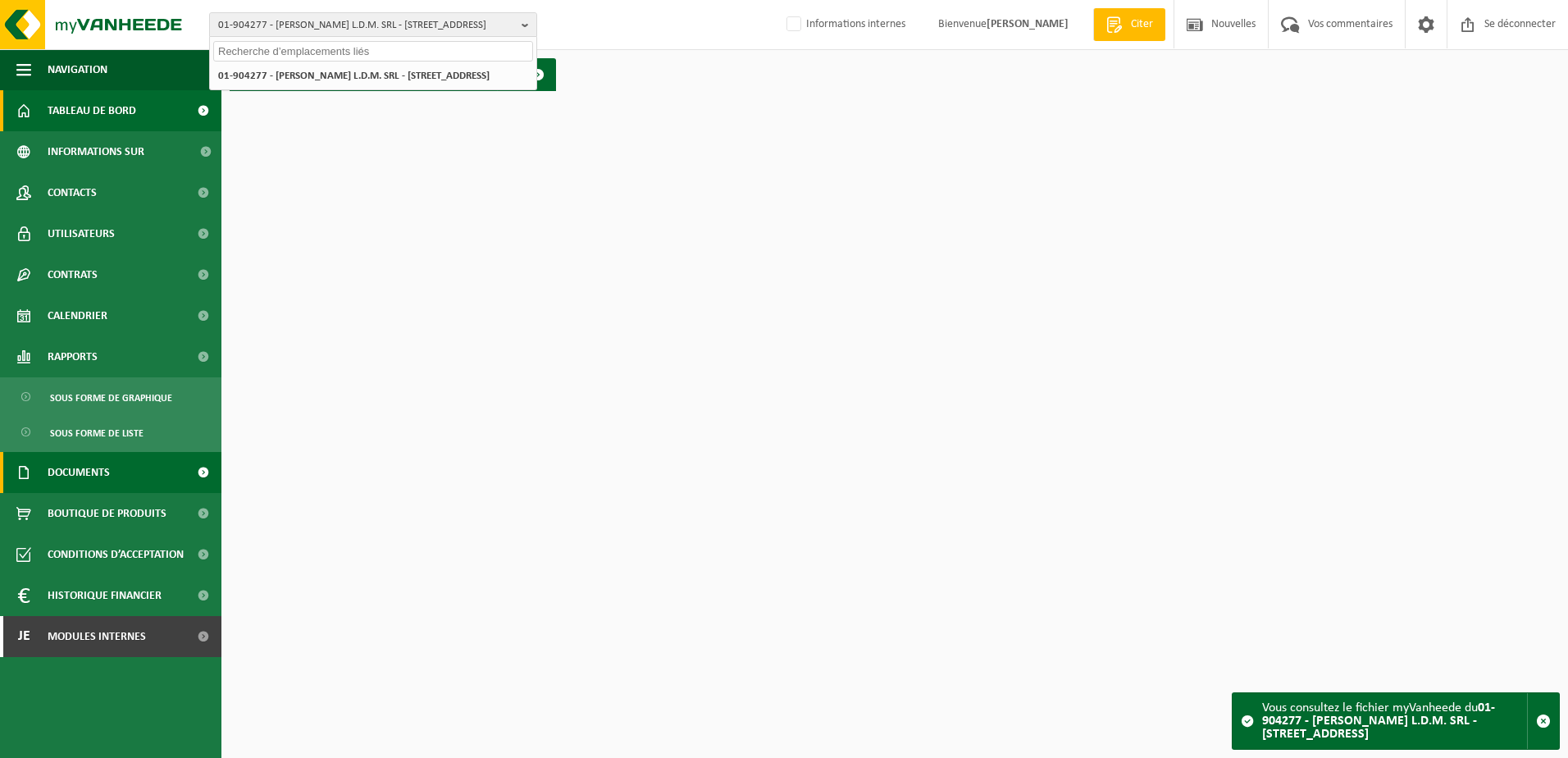
click at [93, 479] on span "Documents" at bounding box center [79, 472] width 62 height 41
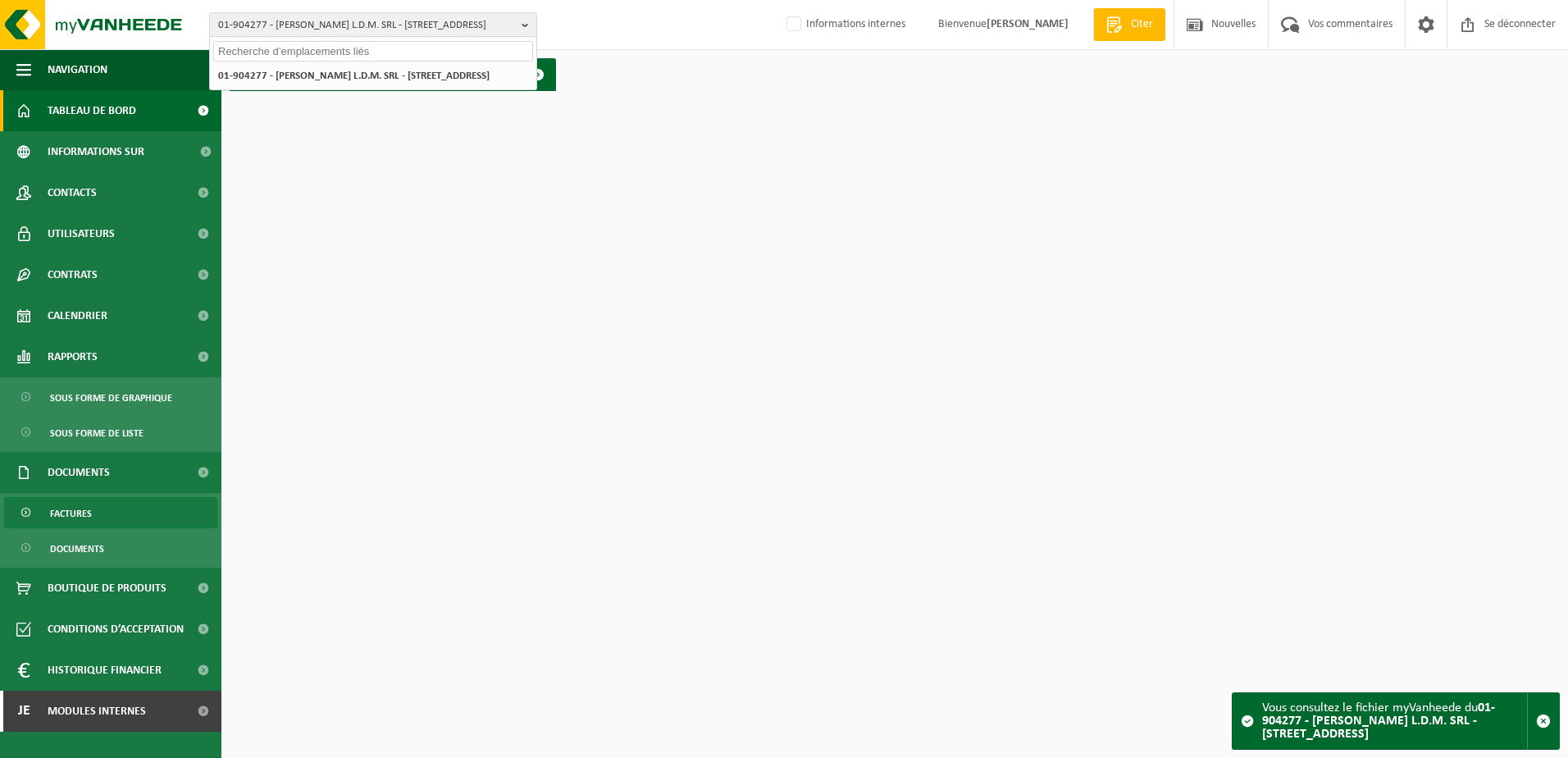
click at [109, 515] on link "Factures" at bounding box center [111, 512] width 214 height 31
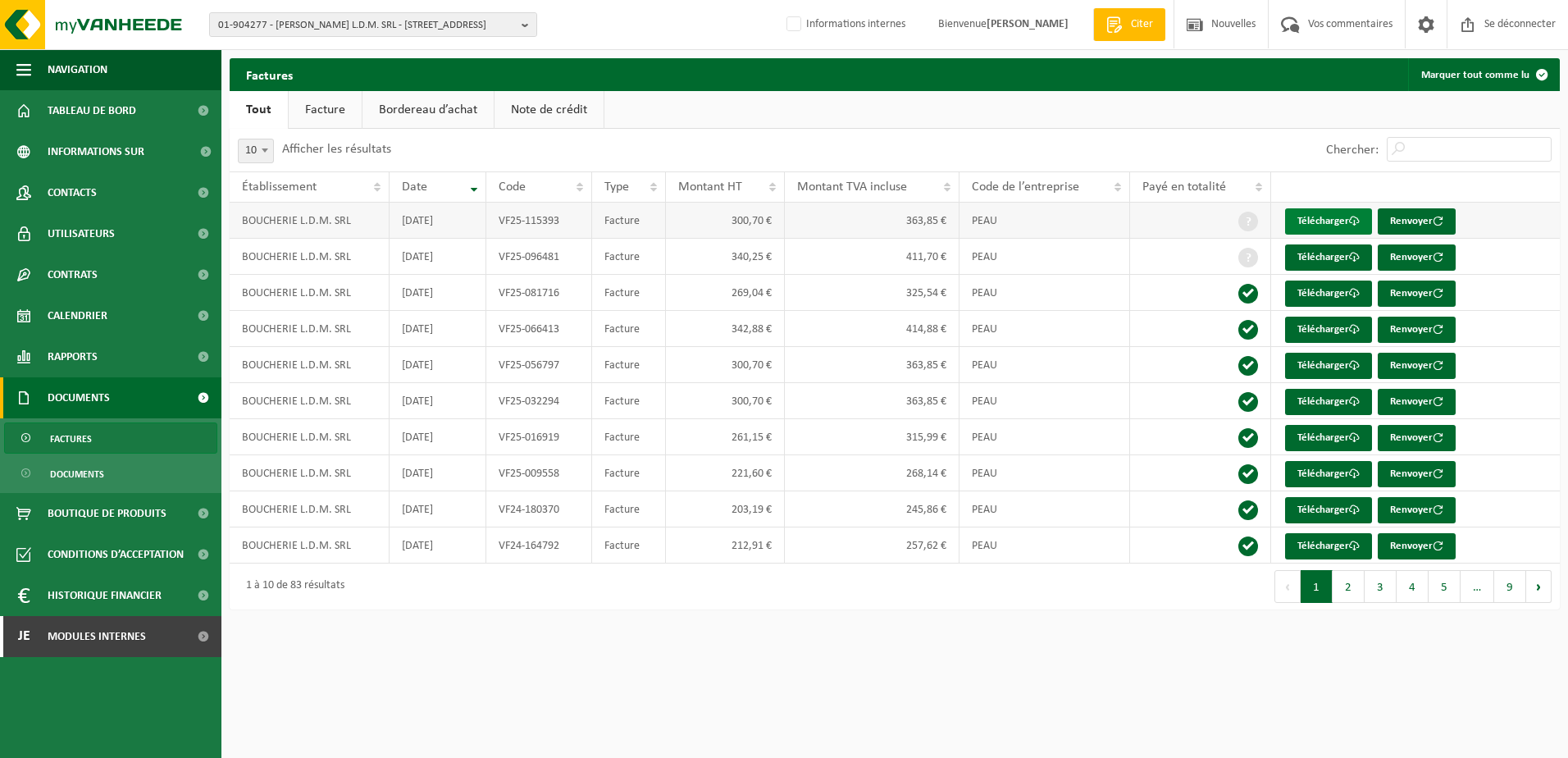
click at [1330, 219] on font "Télécharger" at bounding box center [1323, 221] width 52 height 11
click at [1327, 263] on font "Télécharger" at bounding box center [1323, 257] width 52 height 11
click at [1308, 290] on font "Télécharger" at bounding box center [1323, 293] width 52 height 11
click at [1333, 332] on font "Télécharger" at bounding box center [1323, 330] width 52 height 11
click at [1333, 366] on font "Télécharger" at bounding box center [1323, 366] width 52 height 11
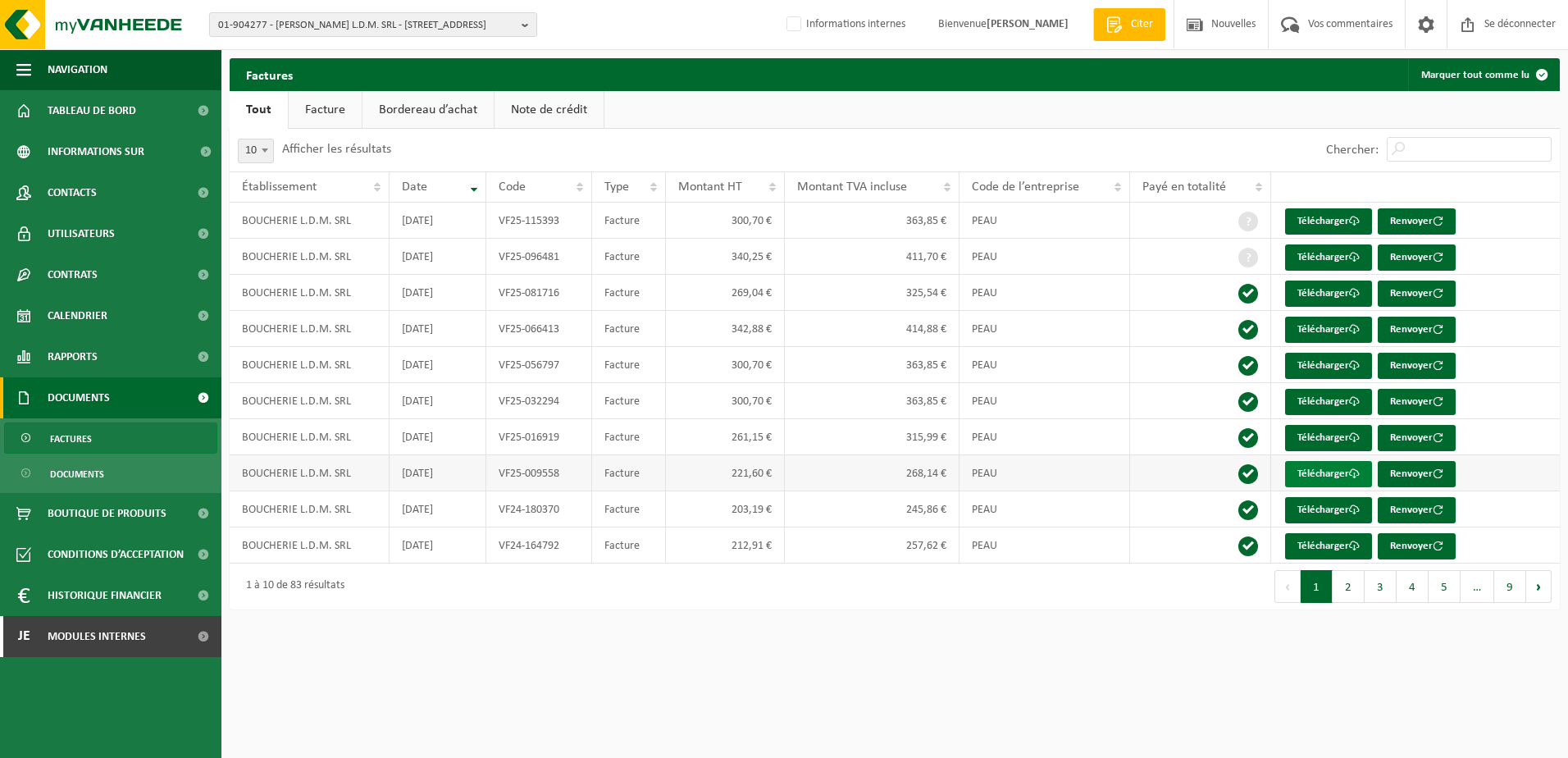
click at [1324, 464] on link "Télécharger" at bounding box center [1328, 474] width 87 height 26
click at [1325, 506] on font "Télécharger" at bounding box center [1323, 509] width 52 height 11
click at [1342, 591] on button "2" at bounding box center [1349, 586] width 32 height 33
click at [1317, 212] on link "Télécharger" at bounding box center [1328, 222] width 87 height 26
click at [1380, 587] on button "3" at bounding box center [1381, 586] width 32 height 33
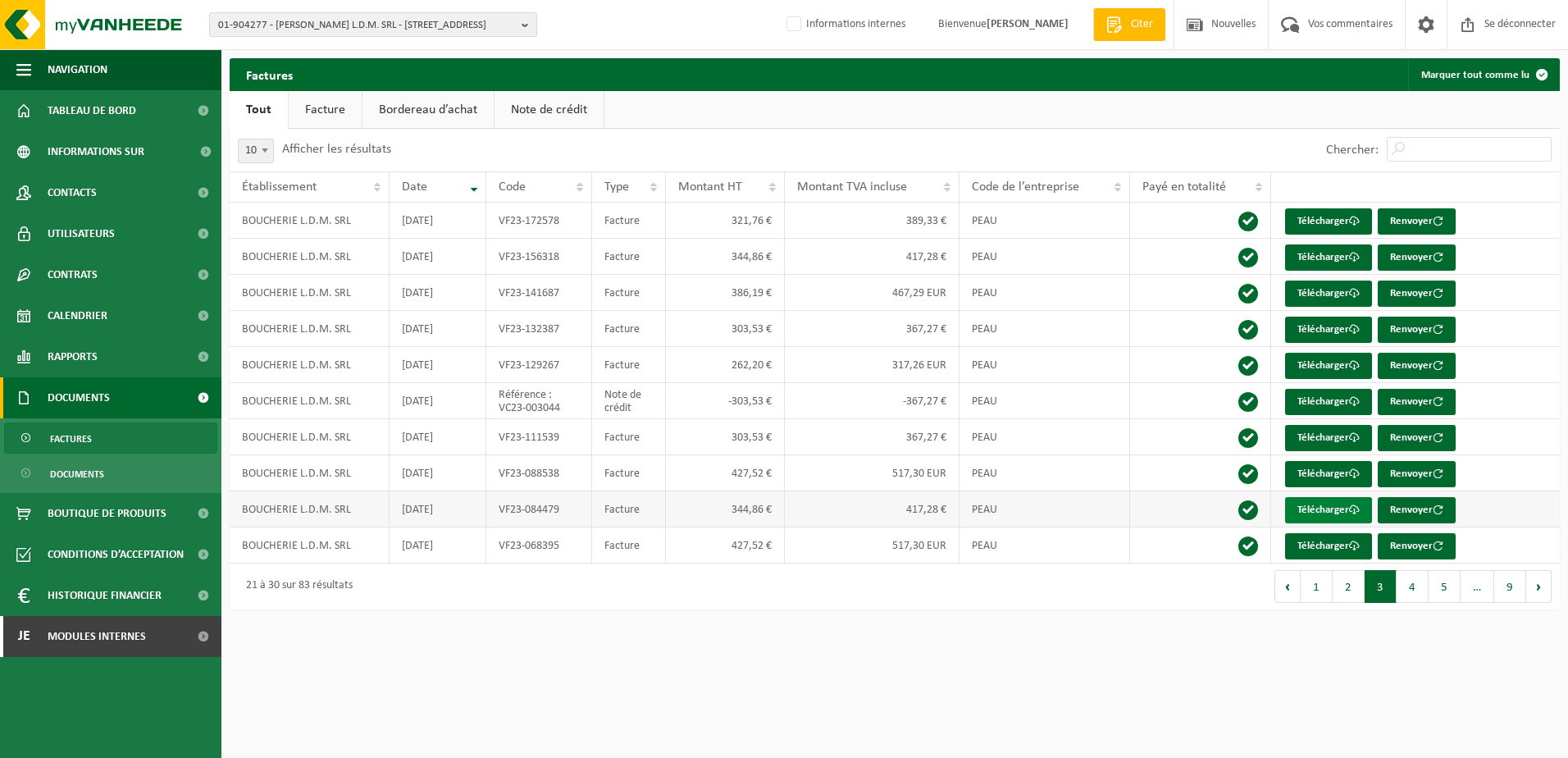
click at [1322, 509] on font "Télécharger" at bounding box center [1323, 509] width 52 height 11
click at [1350, 587] on button "2" at bounding box center [1349, 586] width 32 height 33
click at [1313, 546] on font "Télécharger" at bounding box center [1323, 546] width 52 height 11
click at [1307, 509] on font "Télécharger" at bounding box center [1323, 509] width 52 height 11
click at [1333, 438] on font "Télécharger" at bounding box center [1323, 437] width 52 height 11
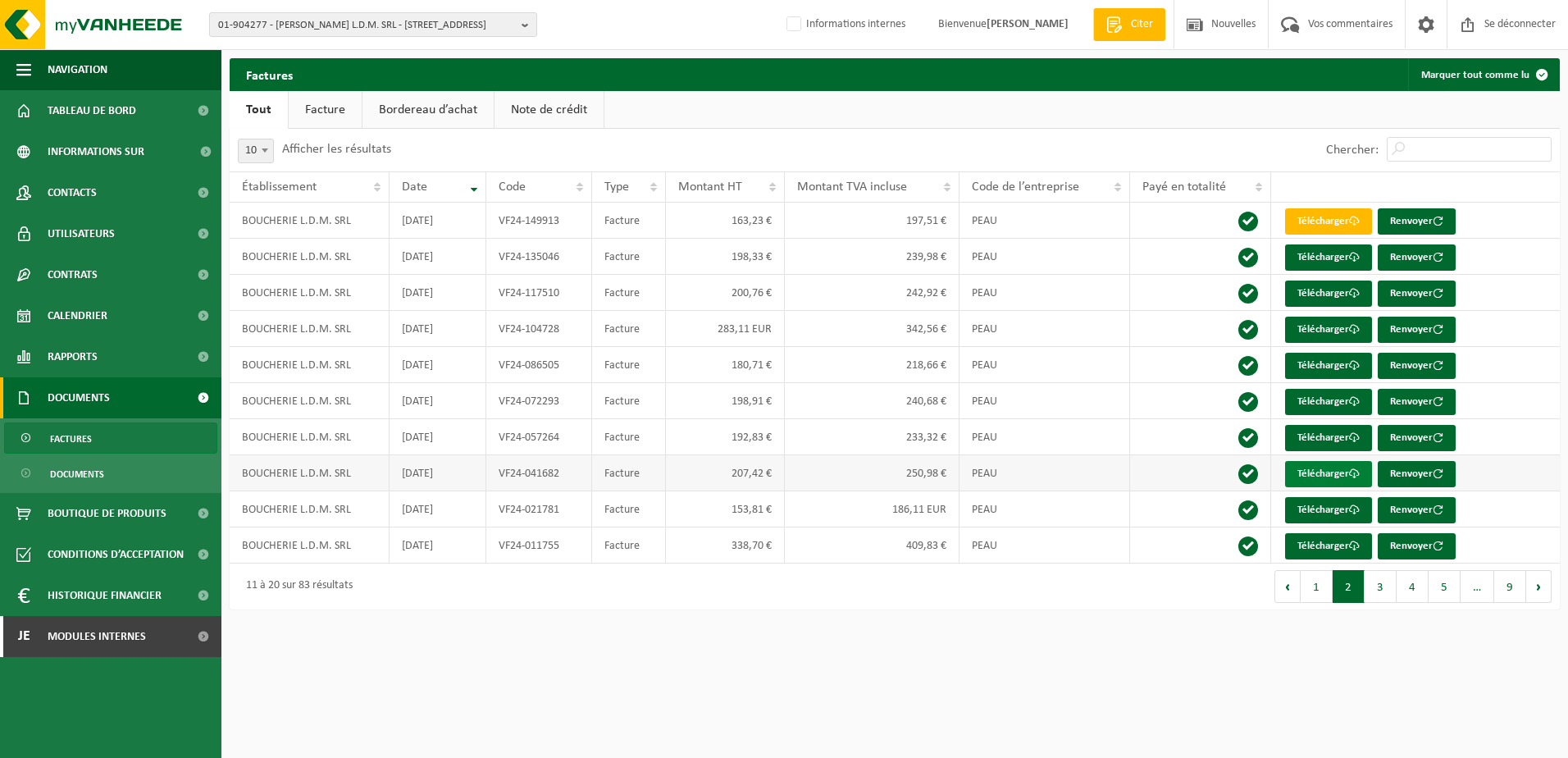
click at [1325, 472] on font "Télécharger" at bounding box center [1323, 473] width 52 height 11
click at [90, 191] on span "Contacts" at bounding box center [72, 193] width 49 height 41
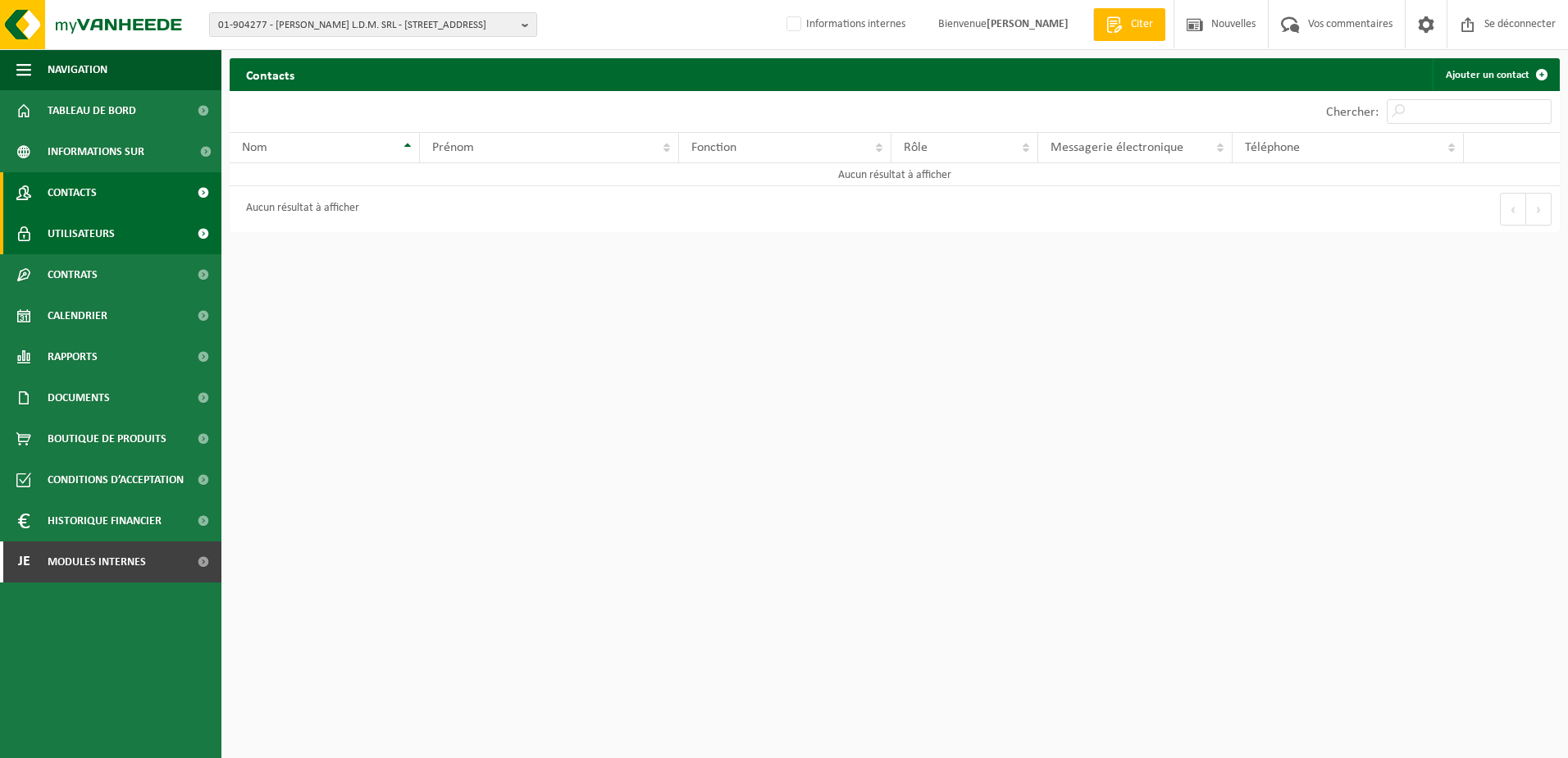
click at [81, 240] on span "Utilisateurs" at bounding box center [81, 234] width 67 height 41
click at [88, 196] on span "Contacts" at bounding box center [72, 193] width 49 height 41
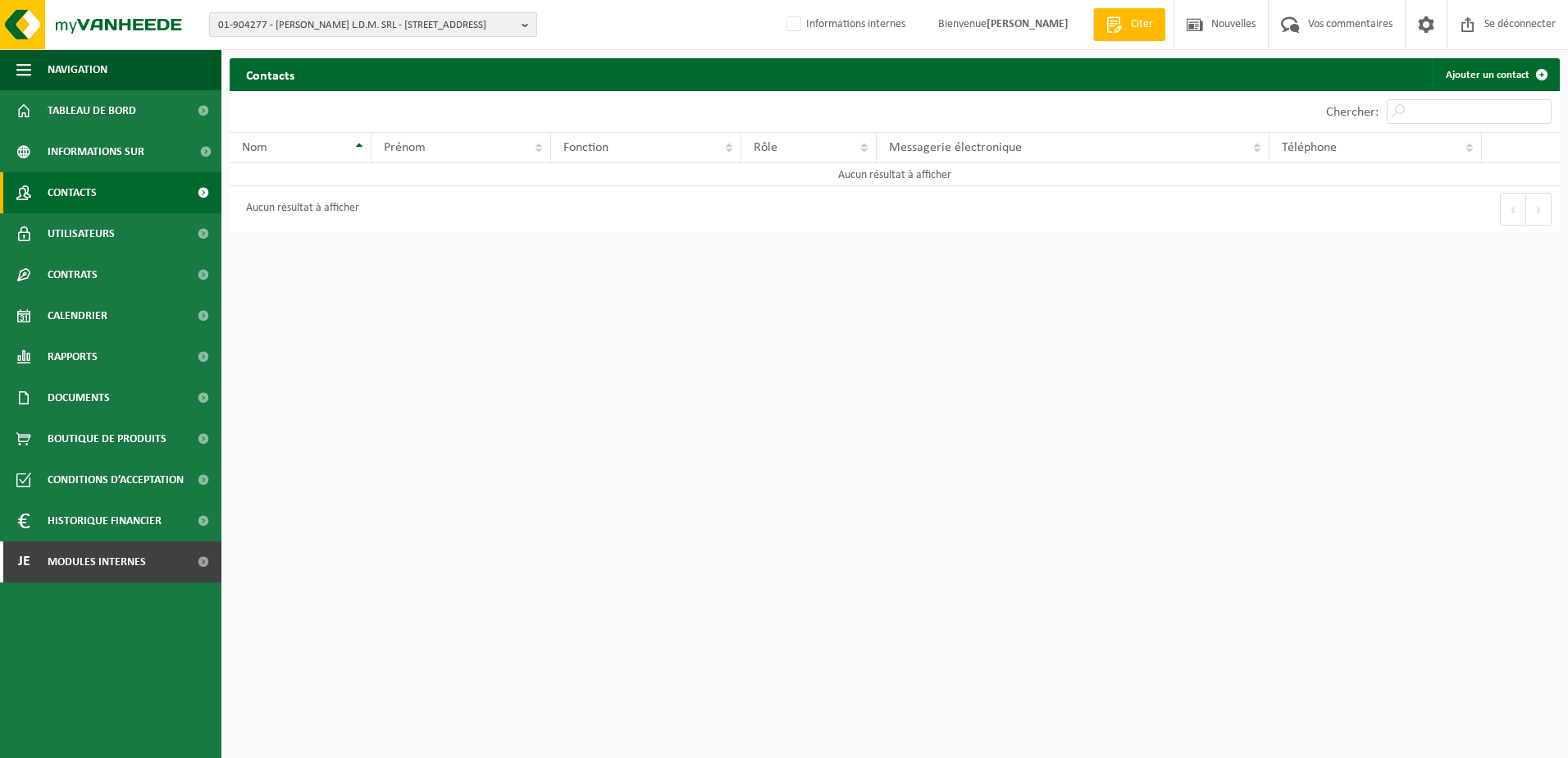
click at [329, 15] on span "01-904277 - [PERSON_NAME] L.D.M. SRL - [STREET_ADDRESS]" at bounding box center [367, 25] width 297 height 25
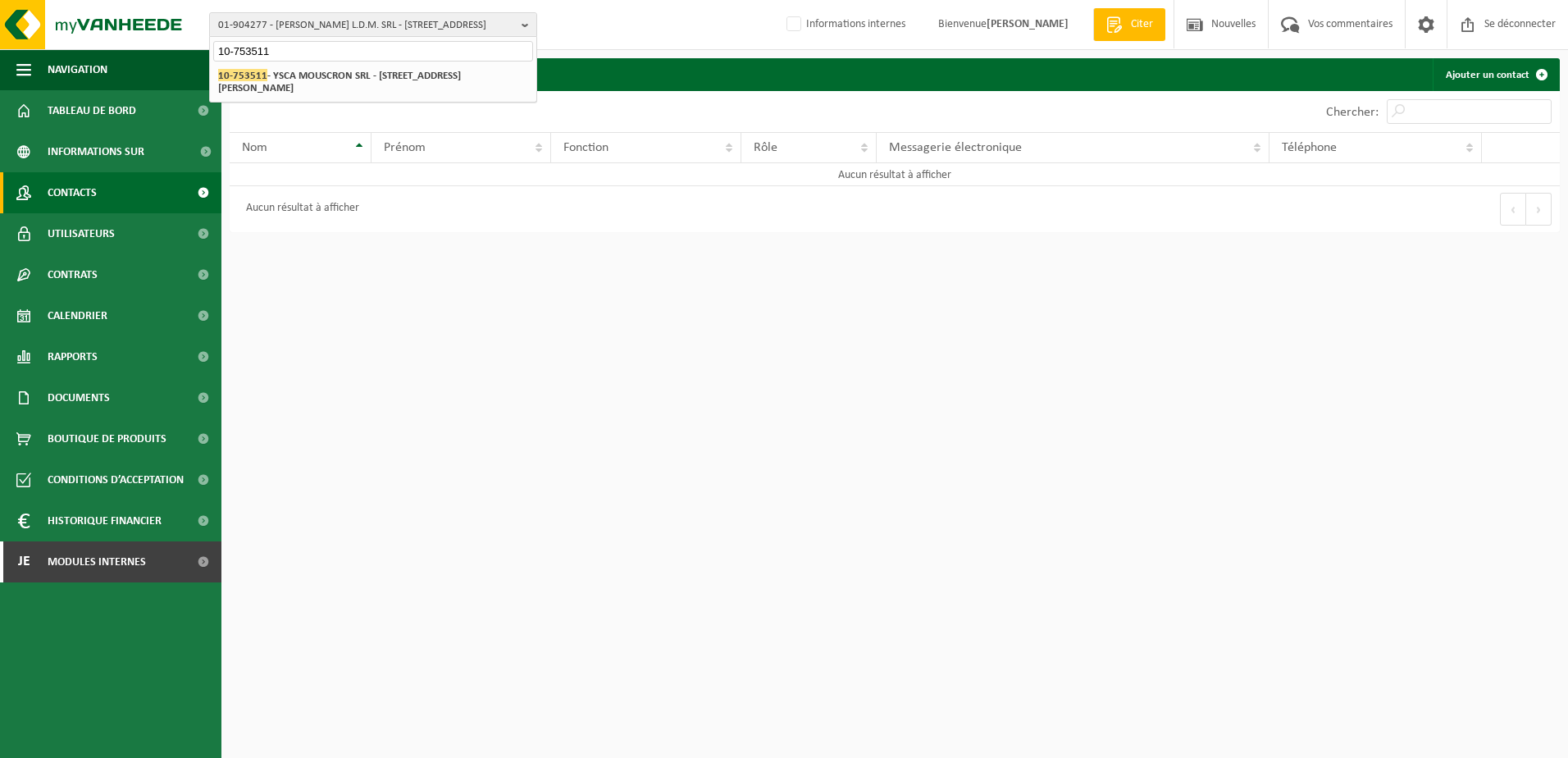
type input "10-753511"
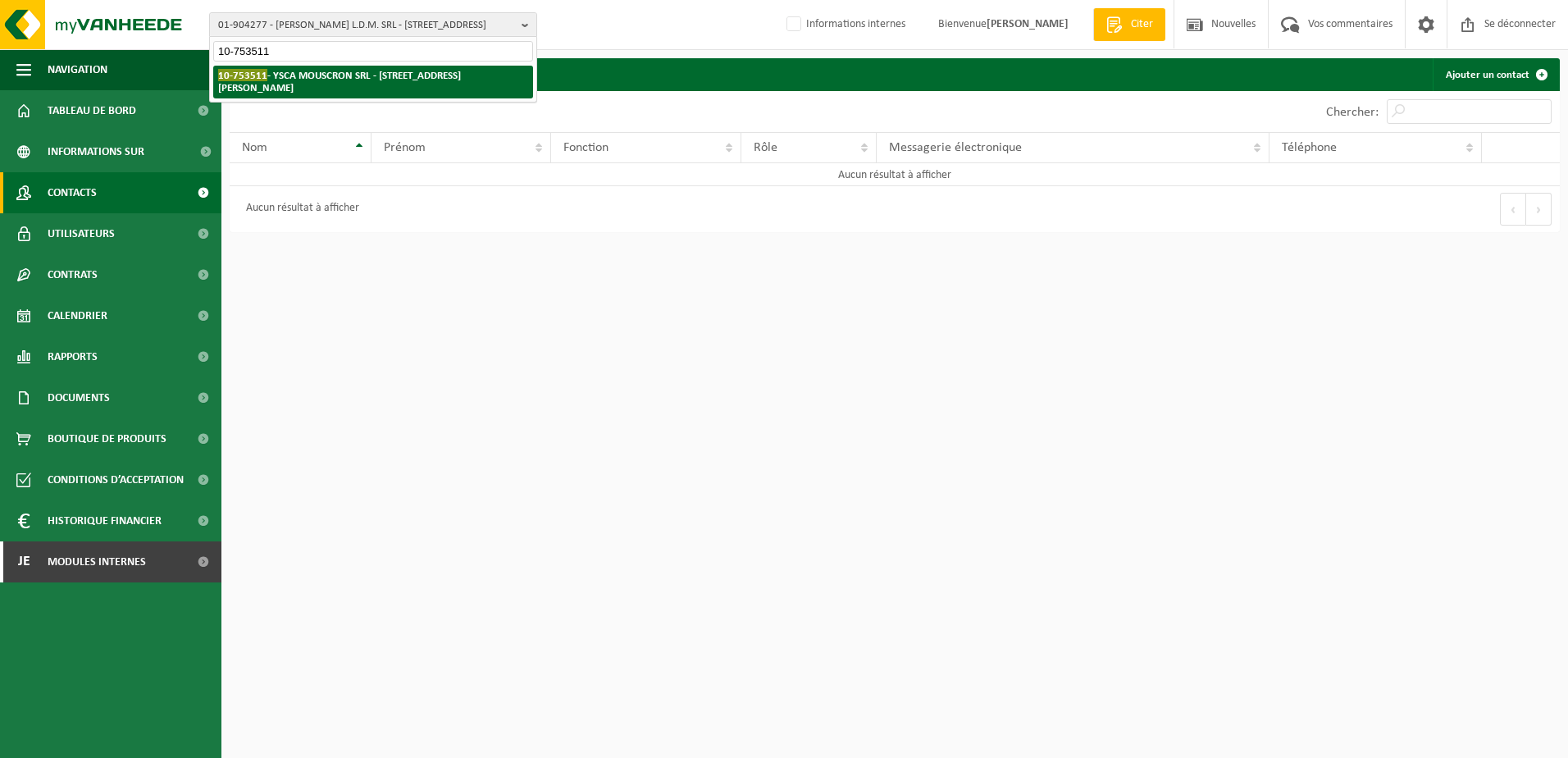
click at [332, 85] on li "10-753511 - YSCA MOUSCRON SRL - [STREET_ADDRESS][PERSON_NAME]" at bounding box center [373, 82] width 320 height 33
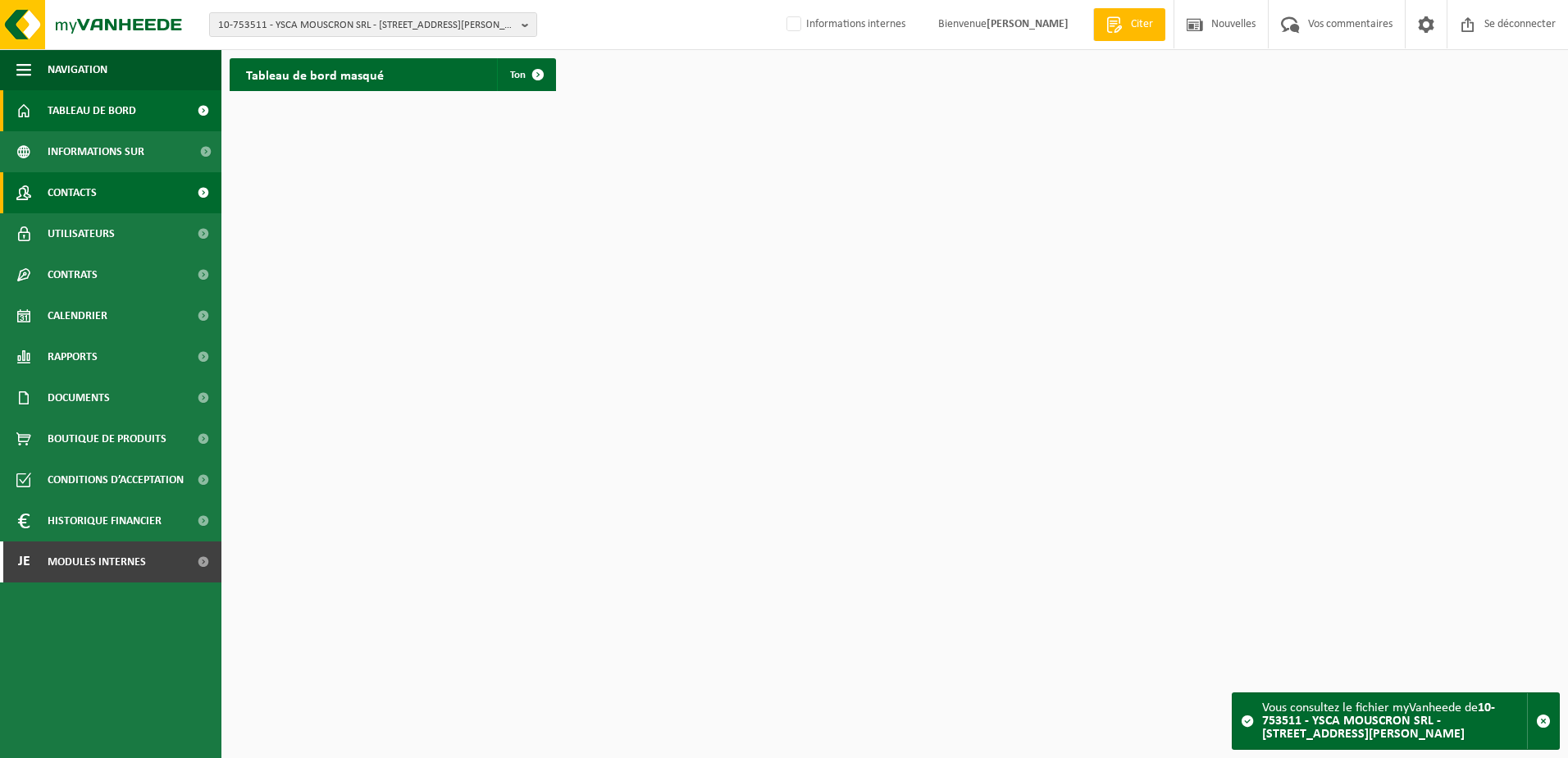
click at [74, 202] on span "Contacts" at bounding box center [72, 193] width 49 height 41
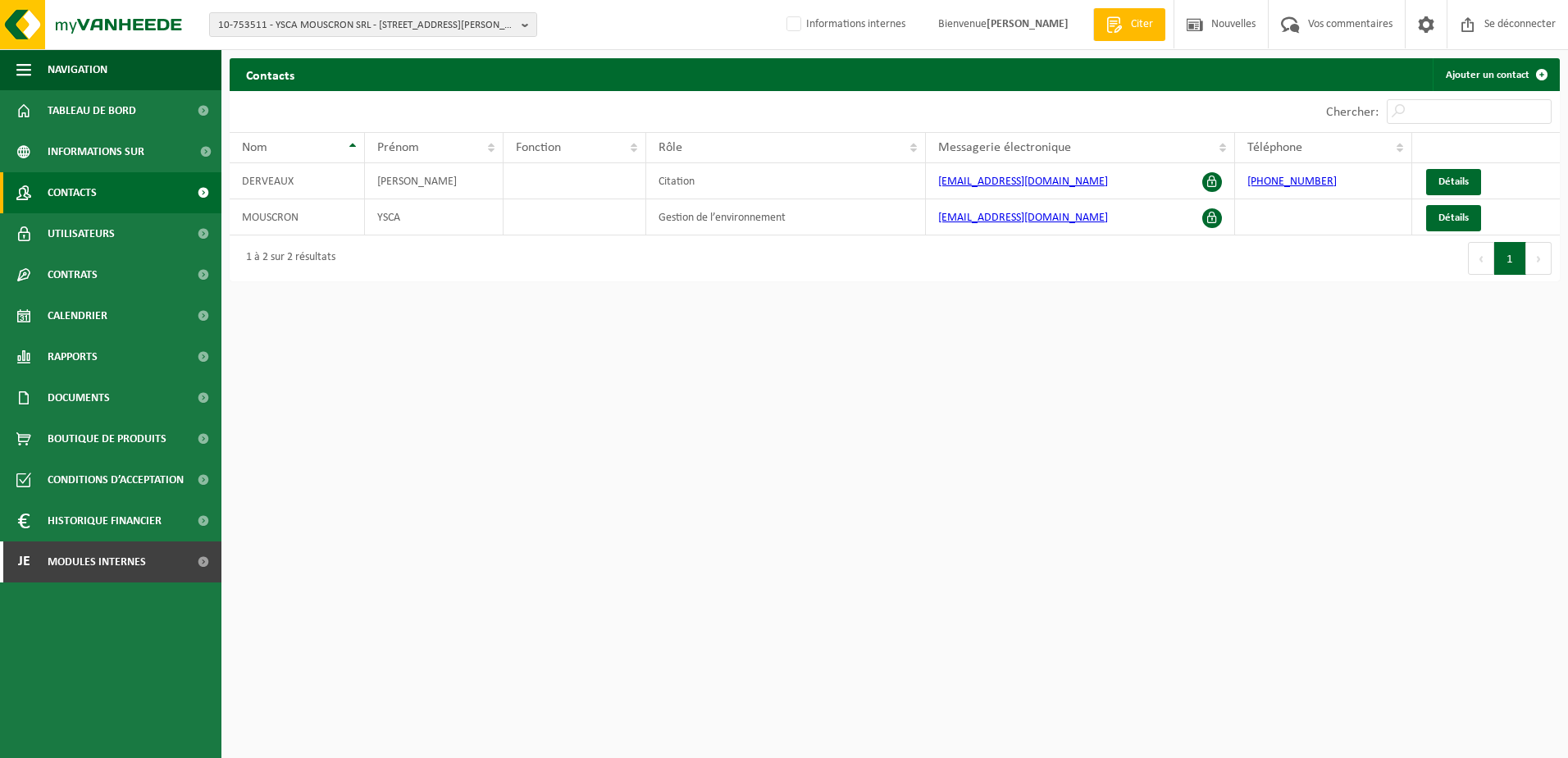
click at [928, 401] on html "10-753511 - YSCA MOUSCRON SRL - 7700 LUINGNE, BOULEVARD DES ALLIES 296 10-75351…" at bounding box center [784, 379] width 1568 height 758
click at [424, 371] on html "10-753511 - YSCA MOUSCRON SRL - 7700 LUINGNE, BOULEVARD DES ALLIES 296 10-75351…" at bounding box center [784, 379] width 1568 height 758
drag, startPoint x: 1075, startPoint y: 219, endPoint x: 911, endPoint y: 211, distance: 164.2
click at [912, 211] on tr "MOUSCRON YSCA Gestion de l’environnement yscamouscron@gmail.com Détails" at bounding box center [894, 218] width 1330 height 36
copy tr "Gestion de l’environnement yscamouscron@gmail.com"
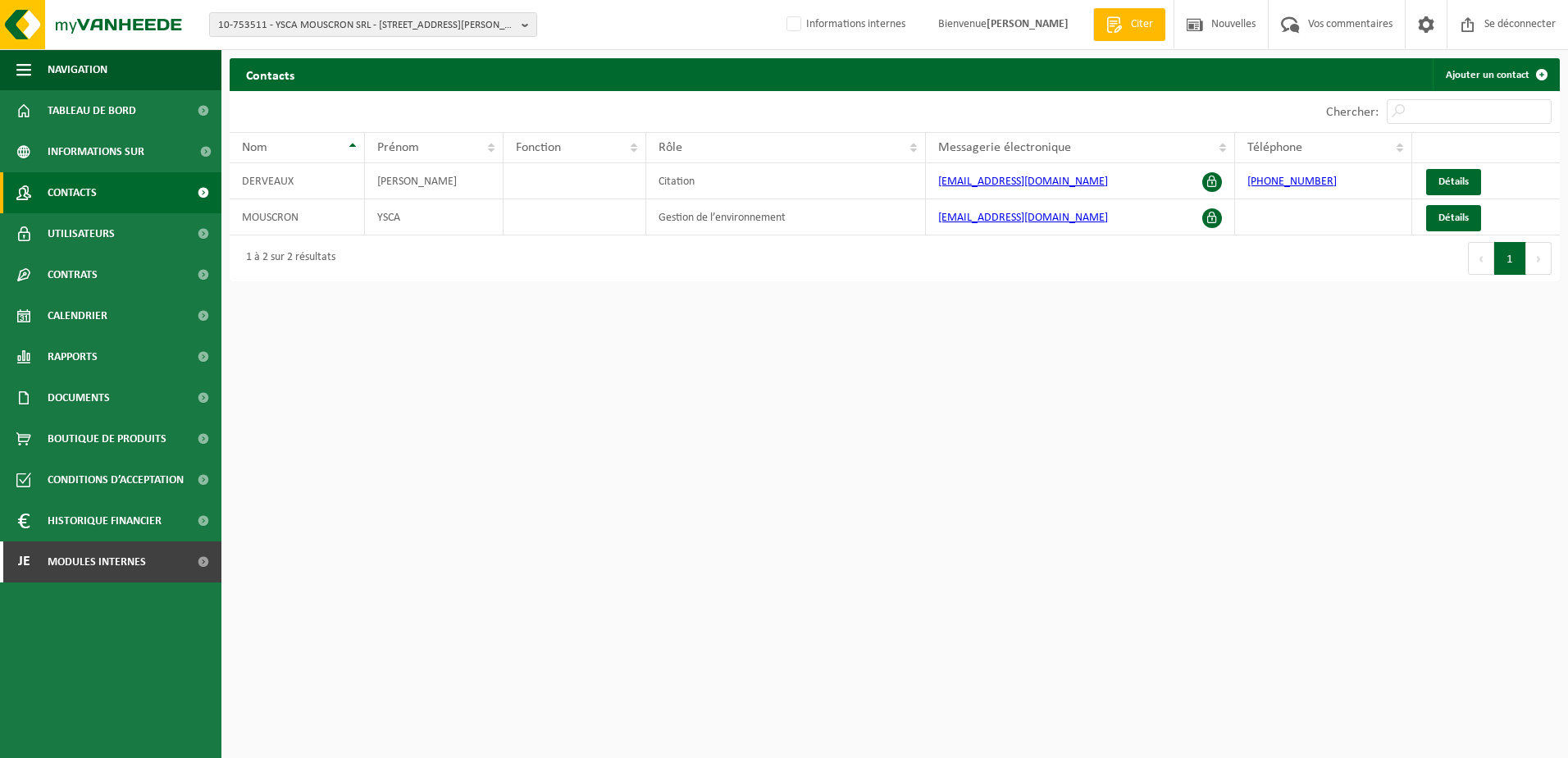
click at [580, 417] on html "10-753511 - YSCA MOUSCRON SRL - 7700 LUINGNE, BOULEVARD DES ALLIES 296 10-75351…" at bounding box center [784, 379] width 1568 height 758
click at [269, 35] on span "10-753511 - YSCA MOUSCRON SRL - 7700 LUINGNE, BOULEVARD DES ALLIES 296" at bounding box center [367, 25] width 297 height 25
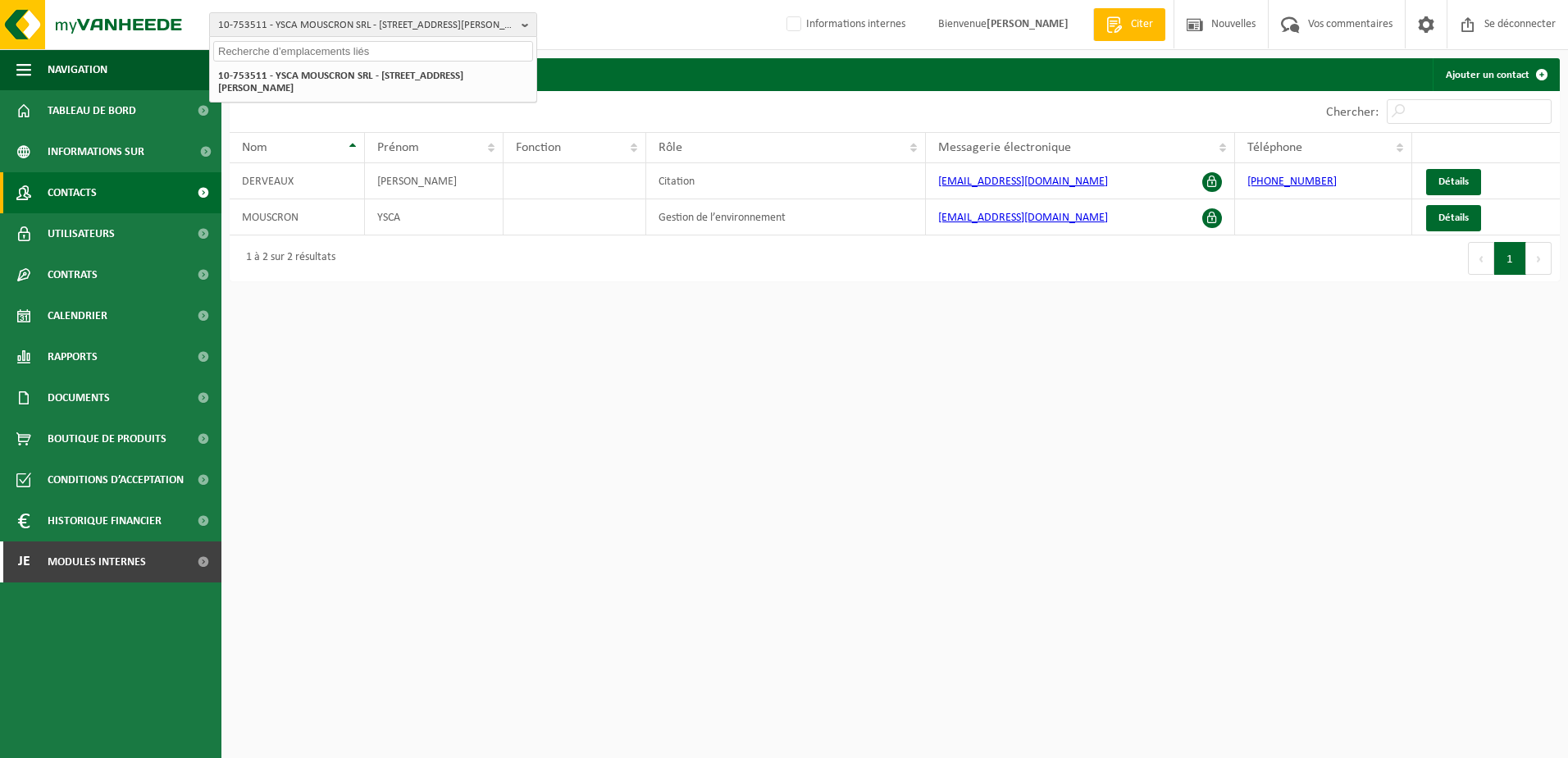
click at [276, 54] on input "text" at bounding box center [373, 51] width 320 height 21
click at [323, 48] on input "text" at bounding box center [373, 51] width 320 height 21
type input "10-854725"
click at [379, 86] on li "10-854725 - MENUISERIE MURGIA - 5300 ANDENNE, RUE WANERIFFE 28 A" at bounding box center [373, 76] width 320 height 21
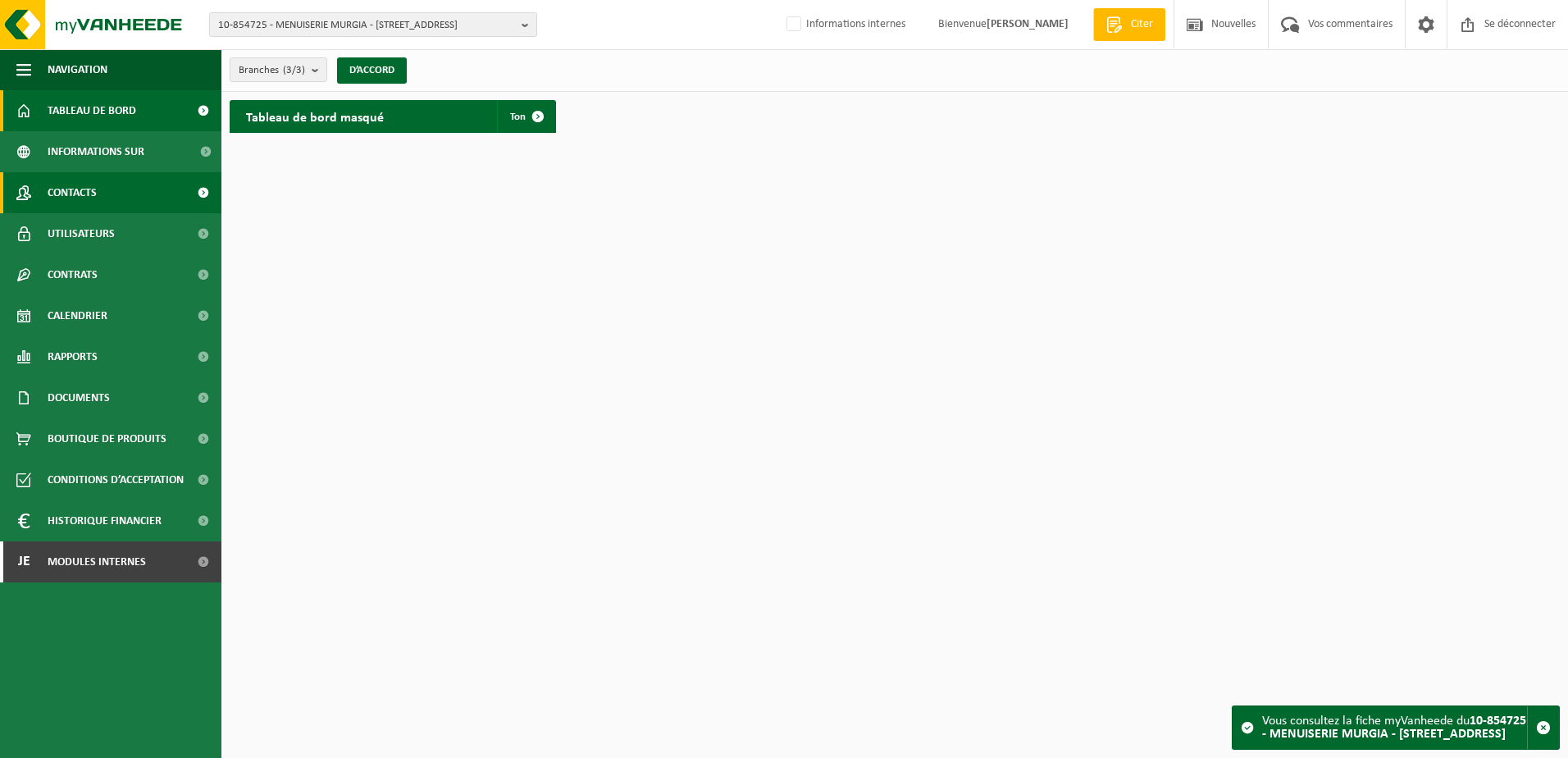
click at [157, 187] on link "Contacts" at bounding box center [111, 193] width 222 height 41
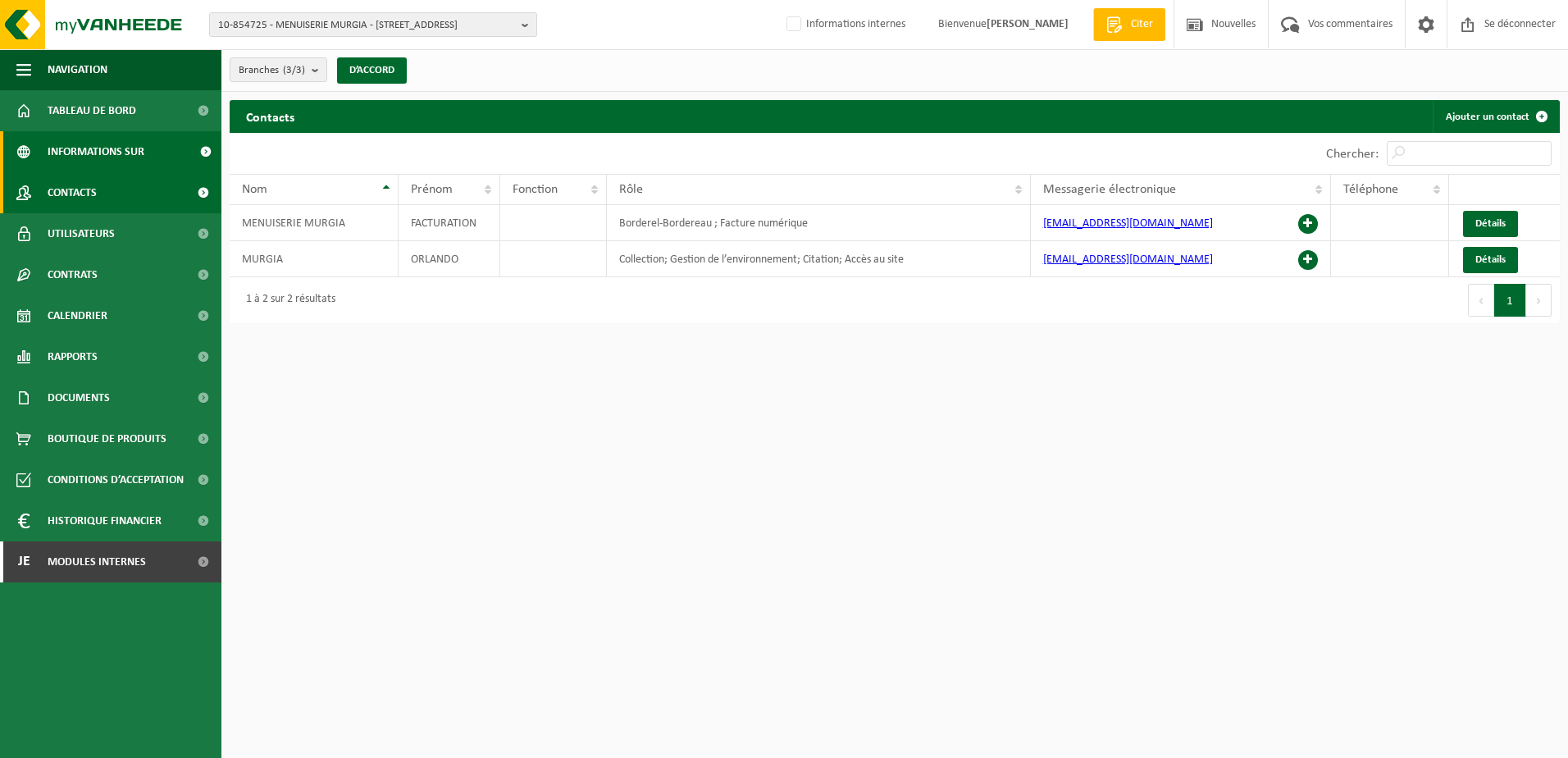
click at [108, 158] on span "Informations sur l’entreprise" at bounding box center [119, 152] width 142 height 41
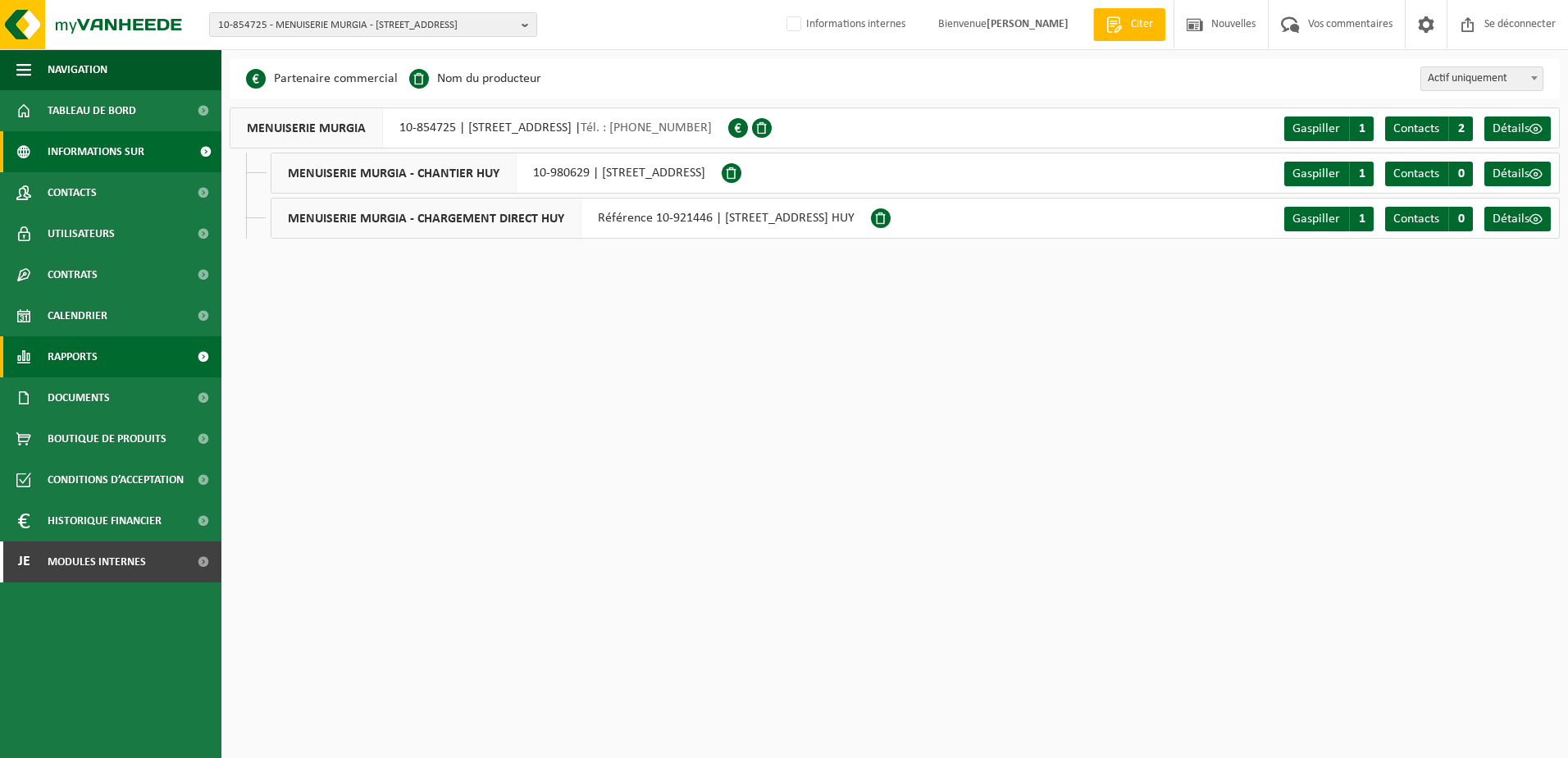
click at [88, 353] on span "Rapports" at bounding box center [73, 357] width 50 height 41
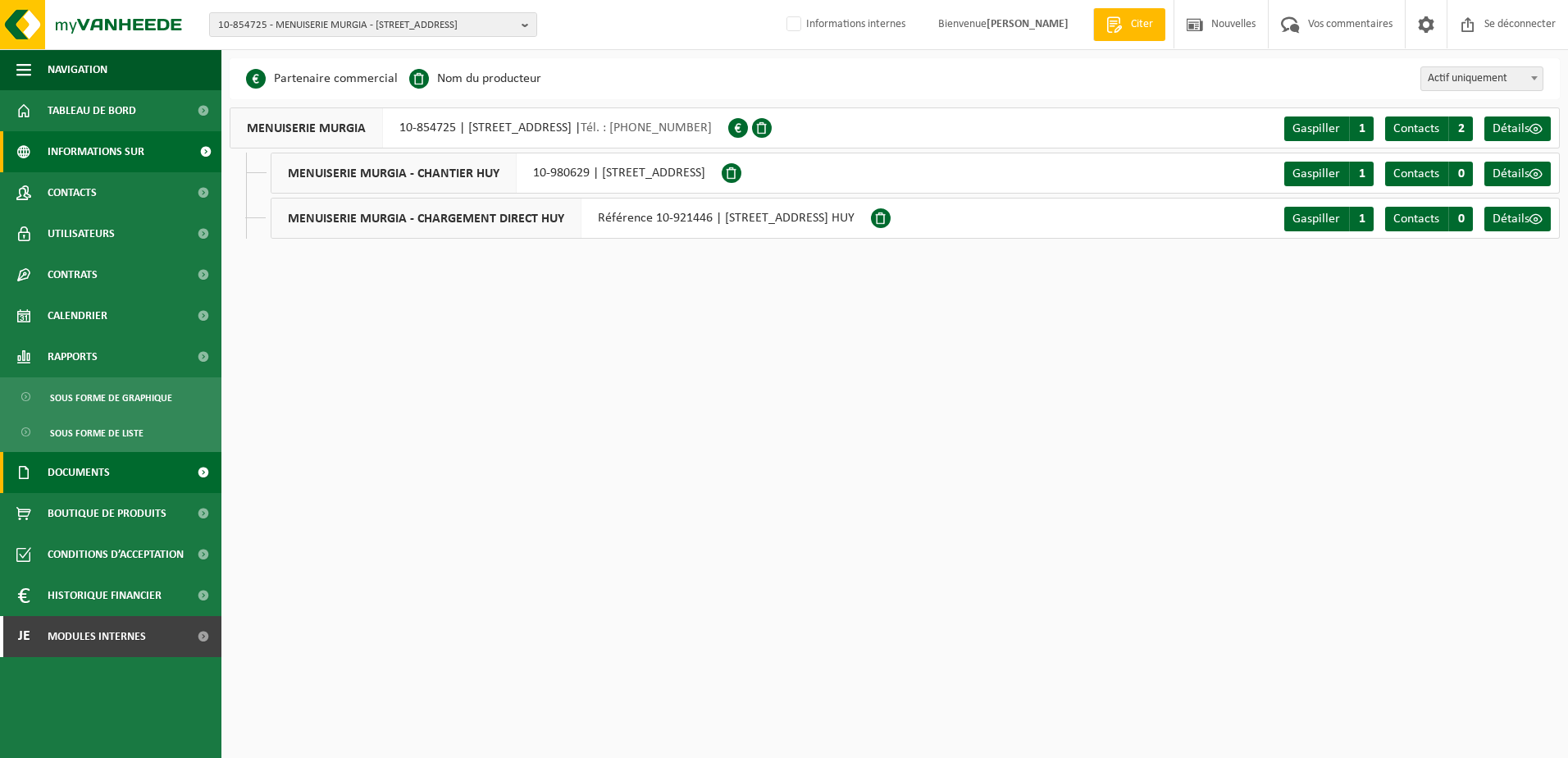
click at [106, 488] on span "Documents" at bounding box center [79, 472] width 62 height 41
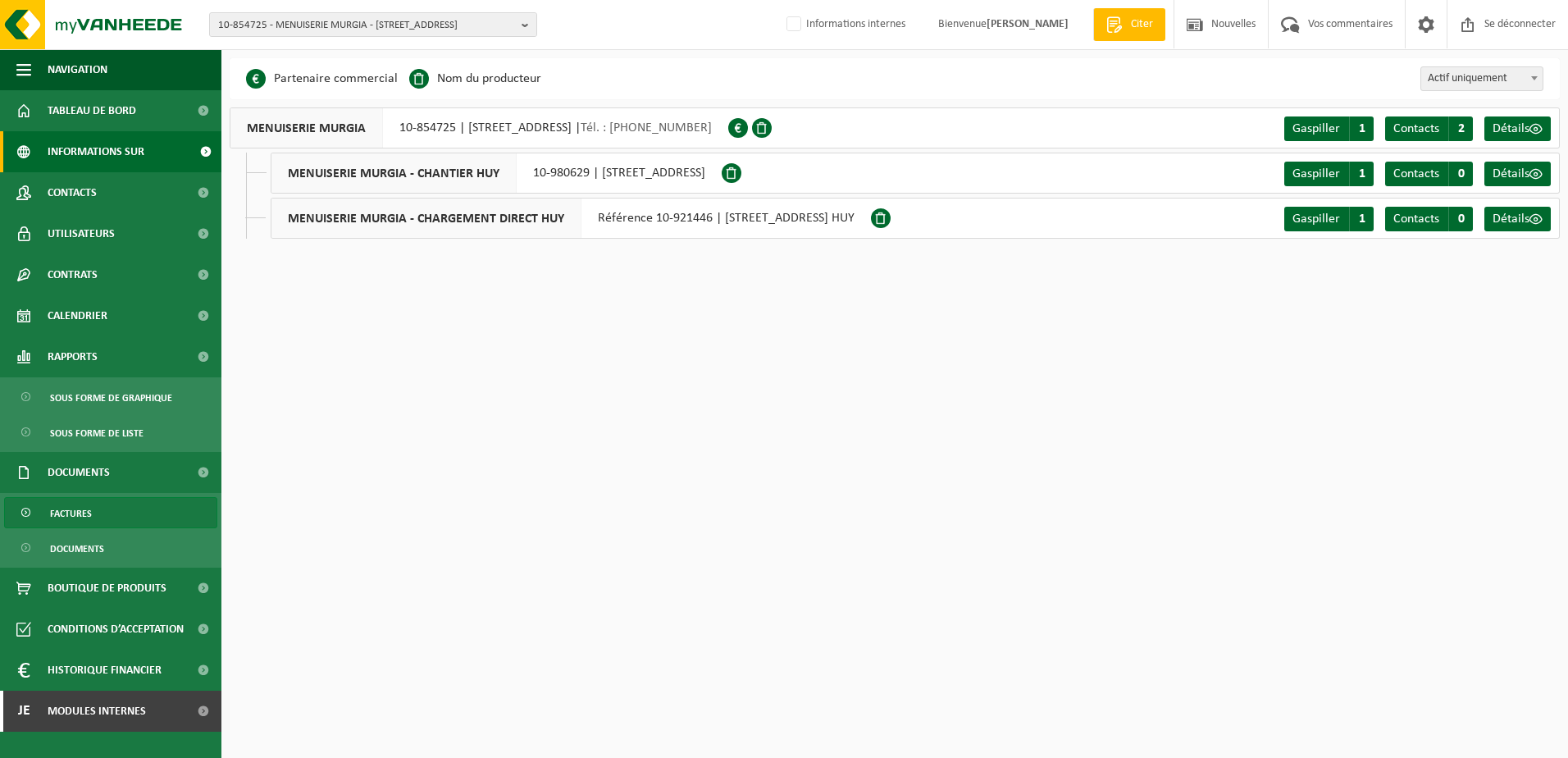
click at [117, 512] on link "Factures" at bounding box center [111, 512] width 214 height 31
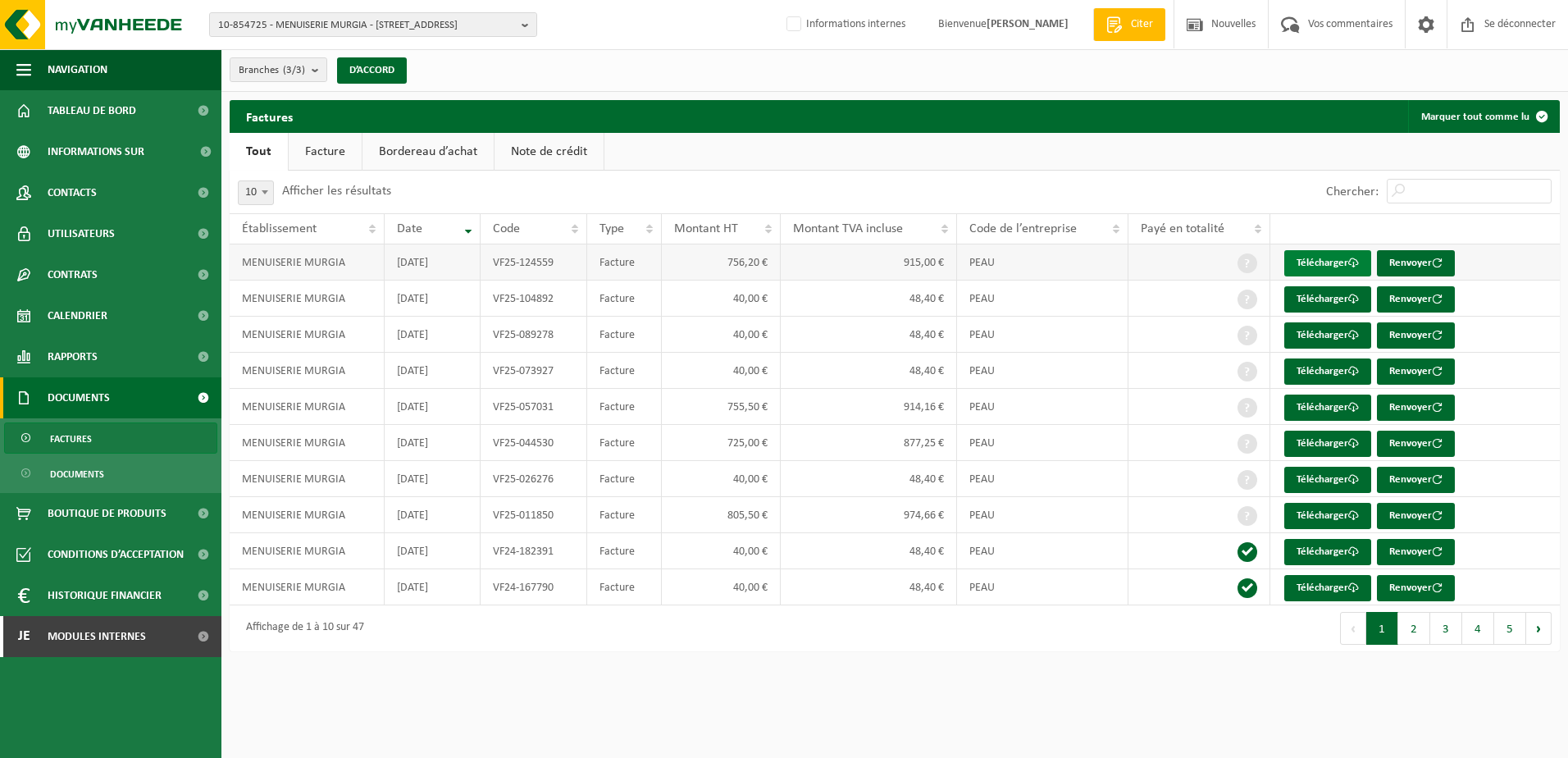
click at [1304, 262] on font "Télécharger" at bounding box center [1322, 263] width 52 height 11
click at [272, 23] on span "10-854725 - MENUISERIE MURGIA - [STREET_ADDRESS]" at bounding box center [367, 25] width 297 height 25
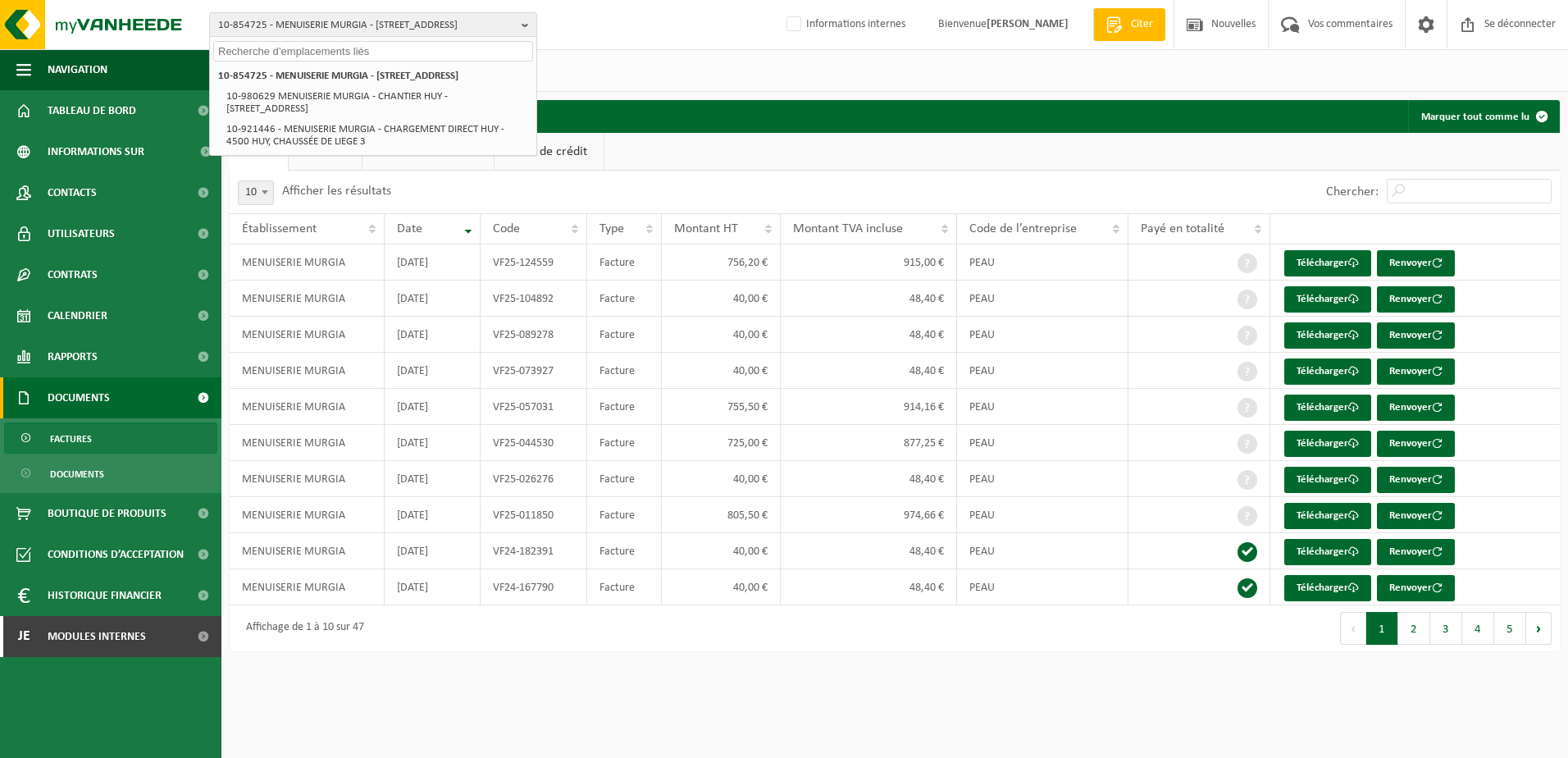
click at [263, 47] on input "text" at bounding box center [373, 51] width 320 height 21
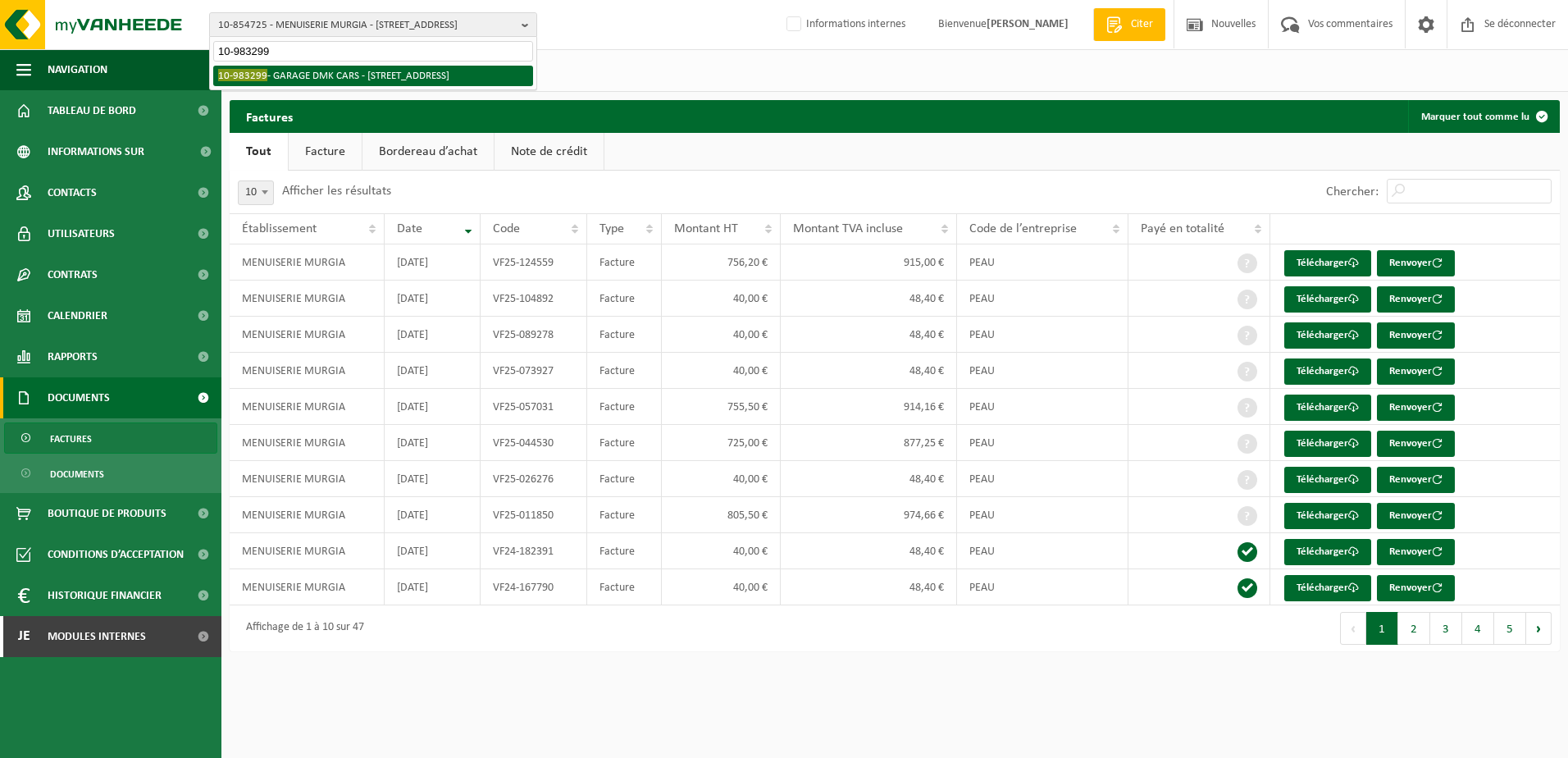
type input "10-983299"
click at [305, 86] on li "10-983299 - GARAGE DMK CARS - [STREET_ADDRESS]" at bounding box center [373, 76] width 320 height 21
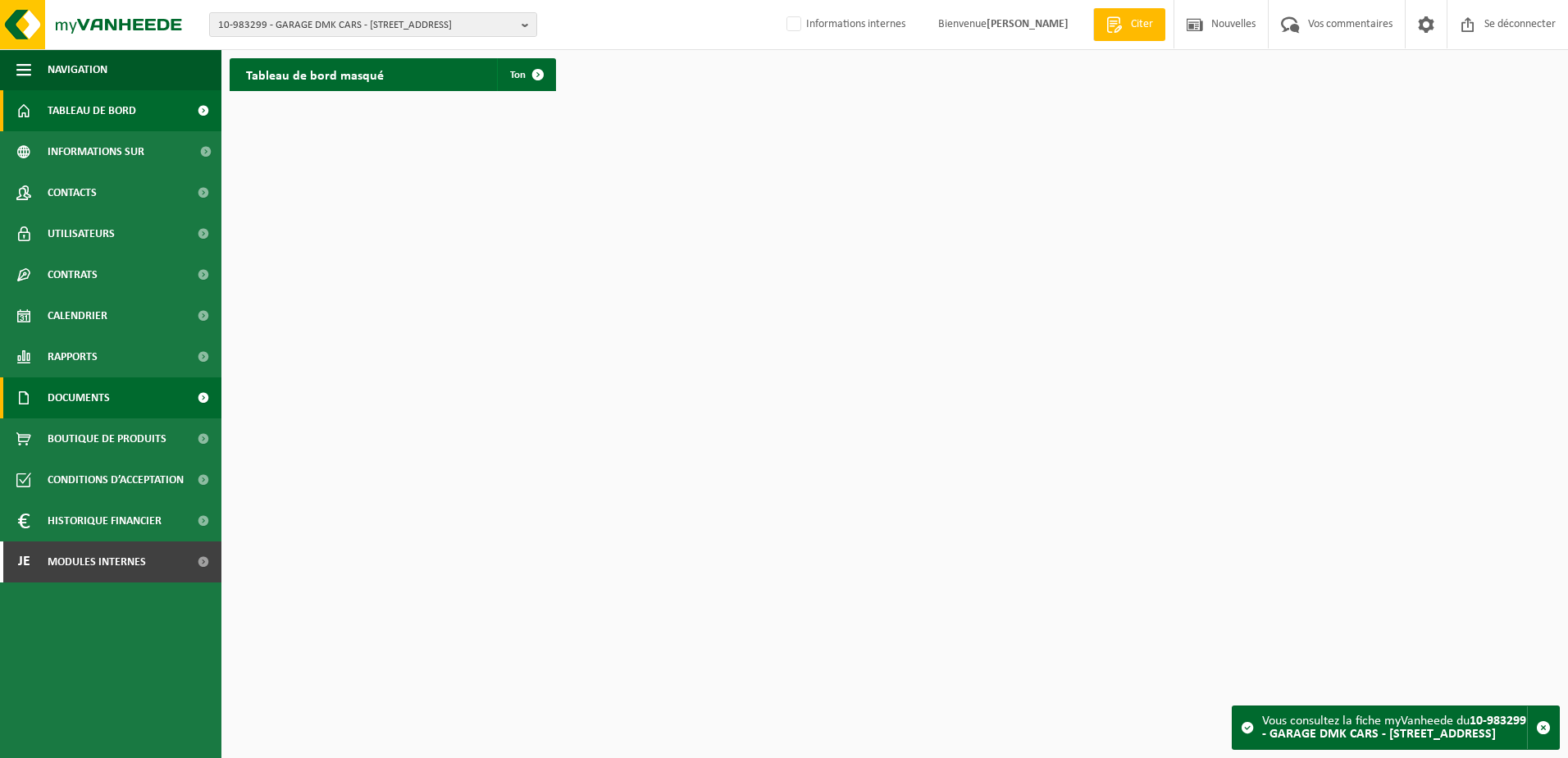
click at [93, 394] on span "Documents" at bounding box center [79, 397] width 62 height 41
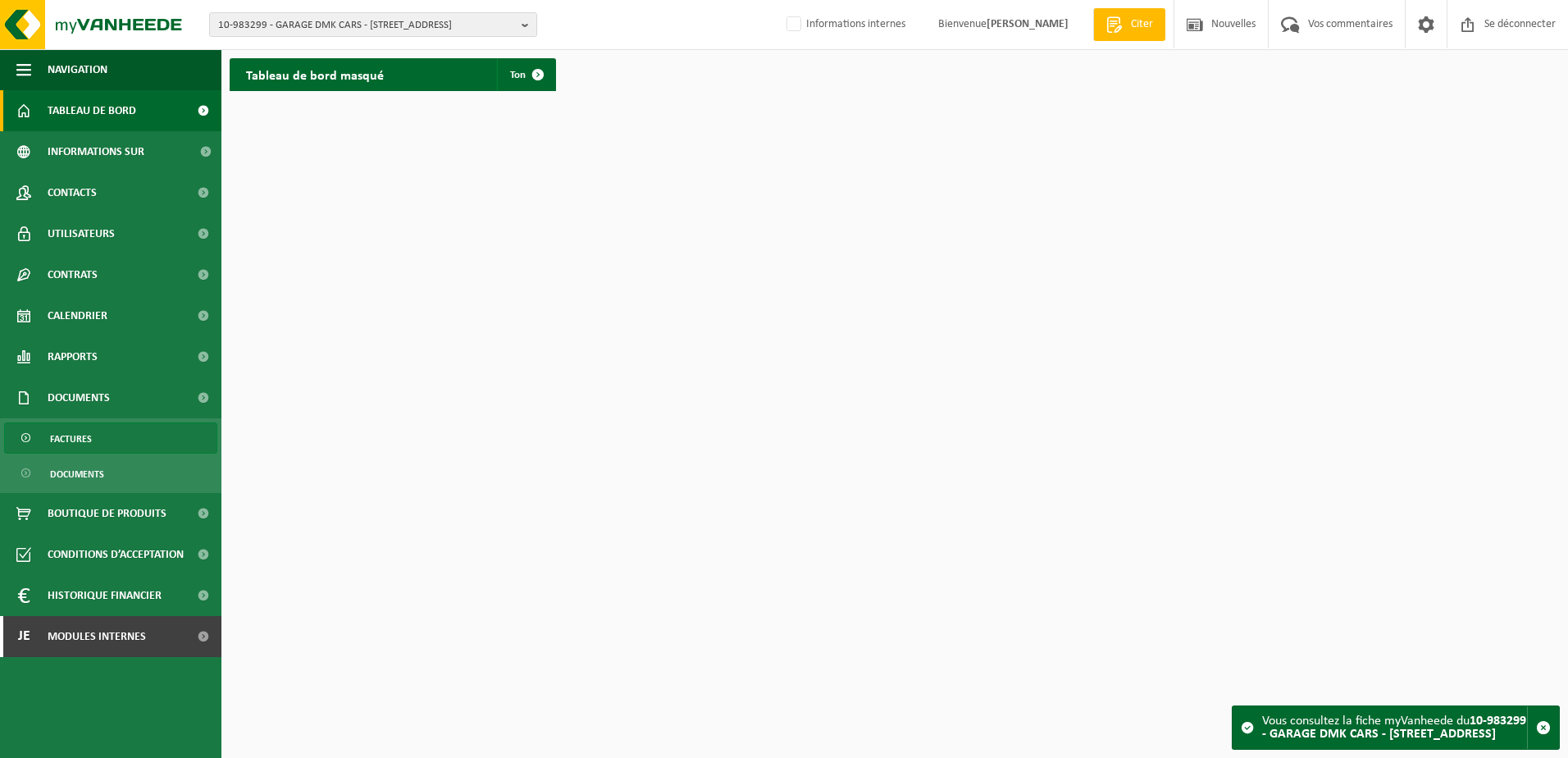
click at [92, 440] on link "Factures" at bounding box center [111, 437] width 214 height 31
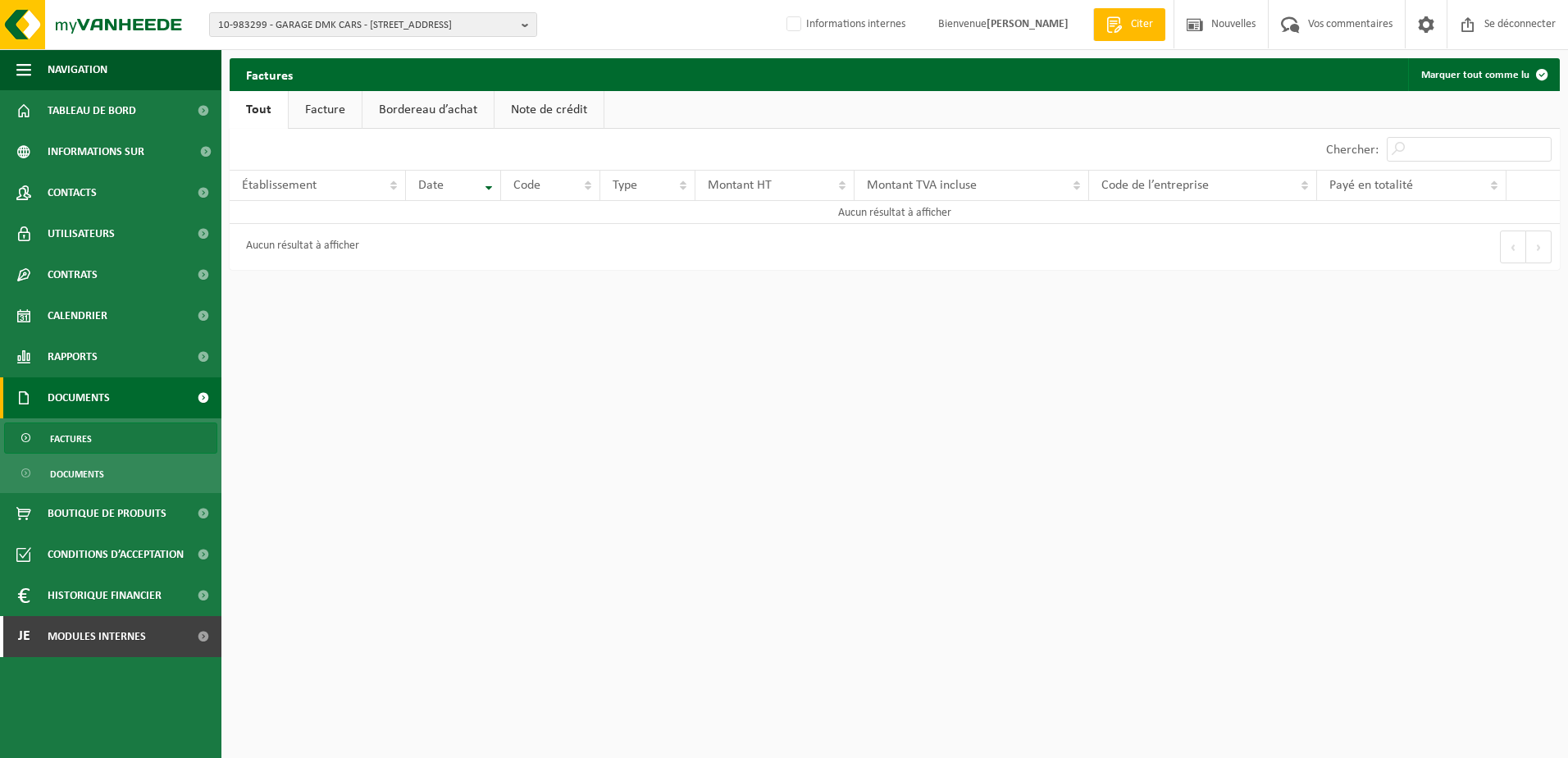
click at [107, 430] on link "Factures" at bounding box center [111, 437] width 214 height 31
click at [90, 369] on span "Rapports" at bounding box center [73, 357] width 50 height 41
